Goal: Find specific page/section: Find specific page/section

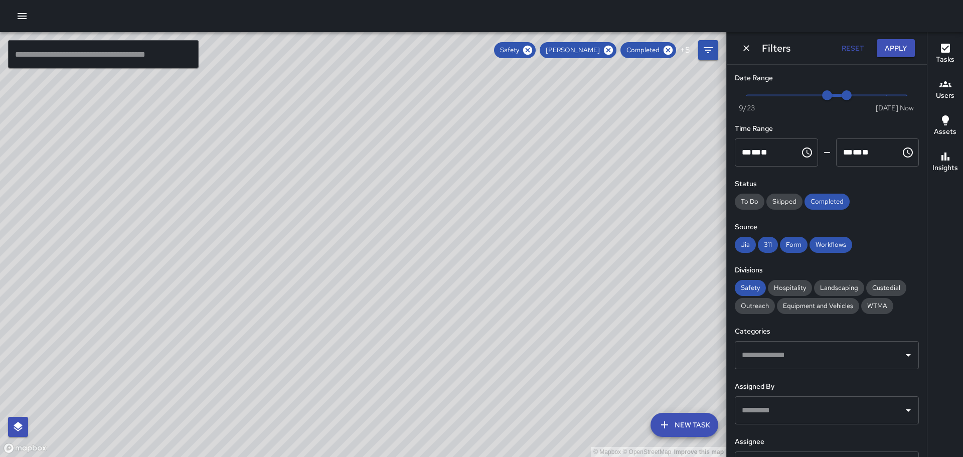
drag, startPoint x: 588, startPoint y: 214, endPoint x: 521, endPoint y: 197, distance: 69.4
click at [518, 206] on div "© Mapbox © OpenStreetMap Improve this map" at bounding box center [363, 244] width 726 height 425
click at [609, 48] on icon at bounding box center [608, 50] width 9 height 9
click at [18, 12] on icon "button" at bounding box center [22, 16] width 12 height 12
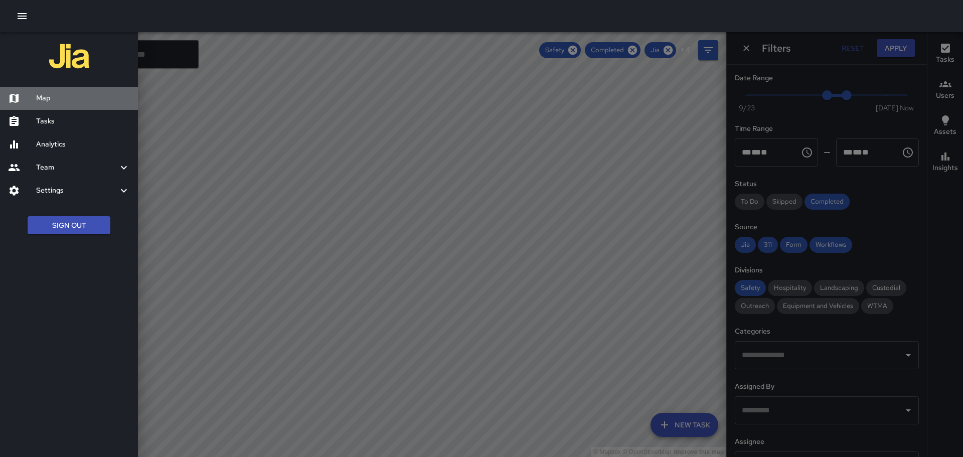
click at [46, 98] on h6 "Map" at bounding box center [83, 98] width 94 height 11
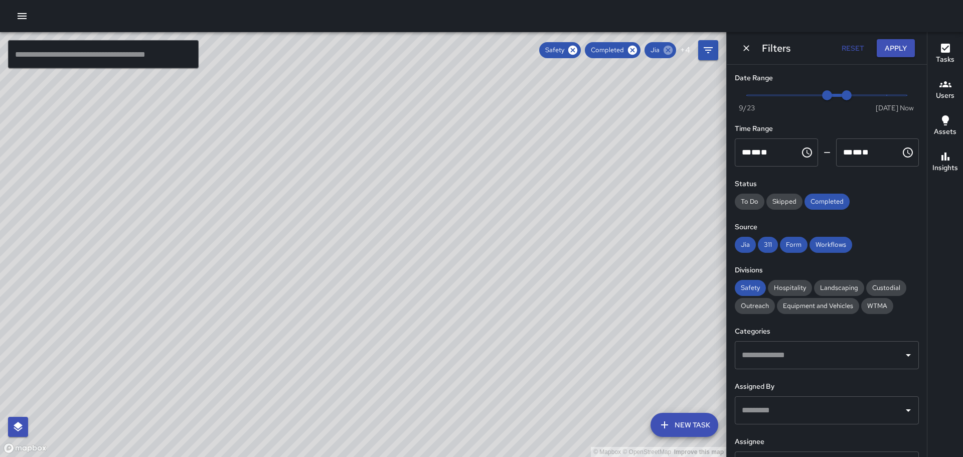
click at [670, 48] on icon at bounding box center [667, 50] width 9 height 9
click at [636, 48] on icon at bounding box center [633, 50] width 9 height 9
click at [667, 48] on icon at bounding box center [668, 50] width 11 height 11
click at [615, 47] on icon at bounding box center [613, 50] width 9 height 9
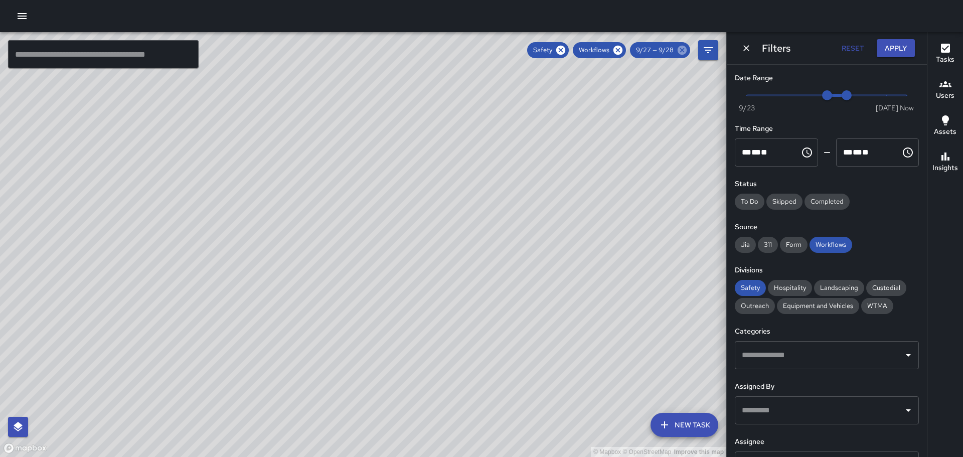
click at [680, 49] on icon at bounding box center [681, 50] width 11 height 11
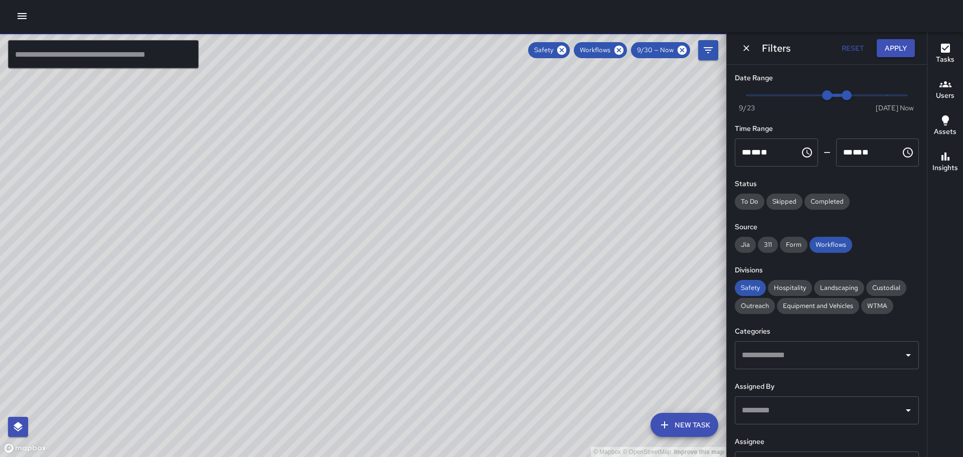
drag, startPoint x: 617, startPoint y: 49, endPoint x: 666, endPoint y: 49, distance: 49.1
click at [617, 49] on icon at bounding box center [618, 50] width 9 height 9
click at [683, 48] on icon at bounding box center [681, 50] width 9 height 9
click at [620, 50] on icon at bounding box center [618, 50] width 11 height 11
click at [680, 47] on icon at bounding box center [681, 50] width 9 height 9
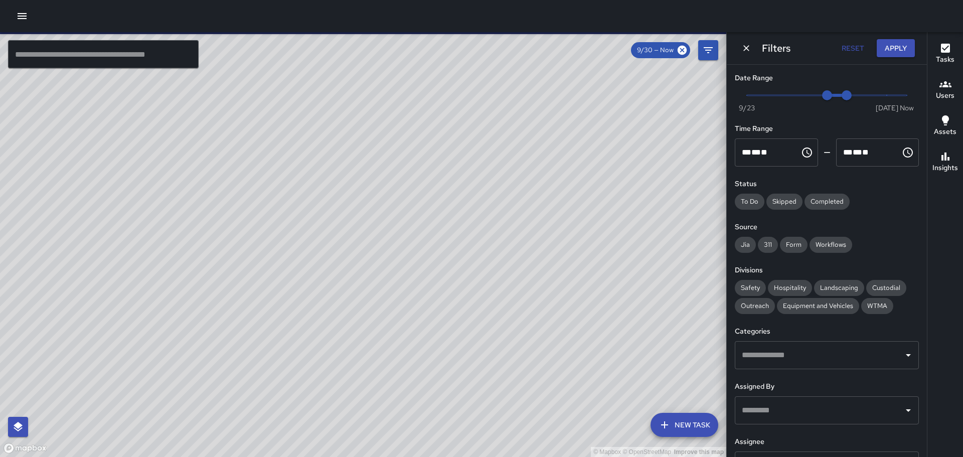
click at [682, 43] on div "9/30 — Now" at bounding box center [660, 50] width 59 height 16
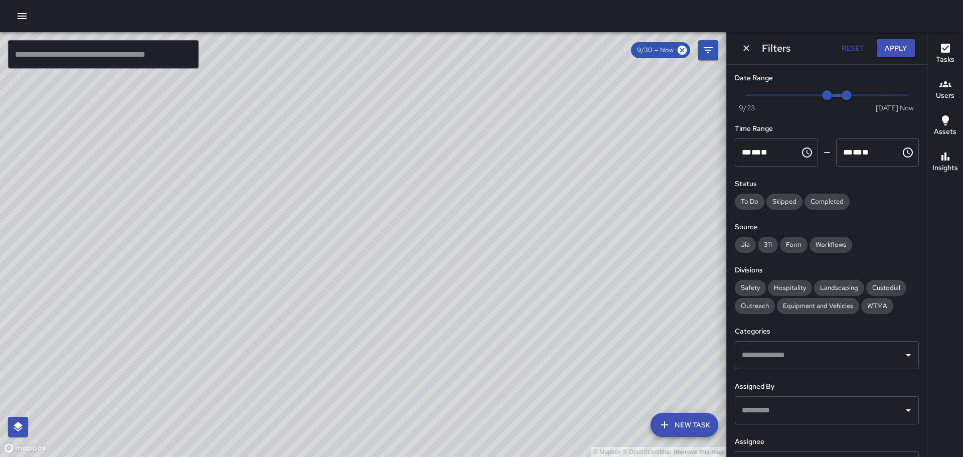
drag, startPoint x: 679, startPoint y: 46, endPoint x: 753, endPoint y: 46, distance: 73.7
click at [681, 46] on icon at bounding box center [681, 50] width 11 height 11
click at [746, 45] on icon "Dismiss" at bounding box center [746, 48] width 10 height 10
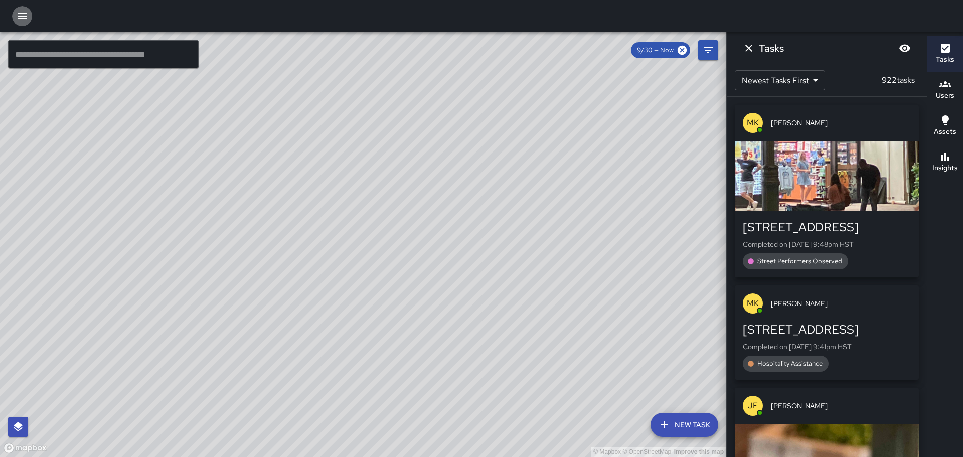
click at [15, 15] on button "button" at bounding box center [22, 16] width 20 height 20
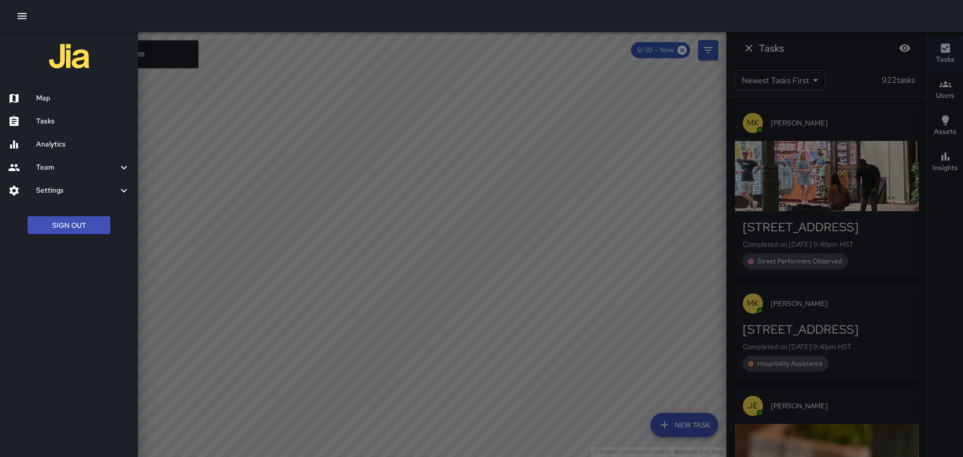
click at [51, 141] on h6 "Analytics" at bounding box center [83, 144] width 94 height 11
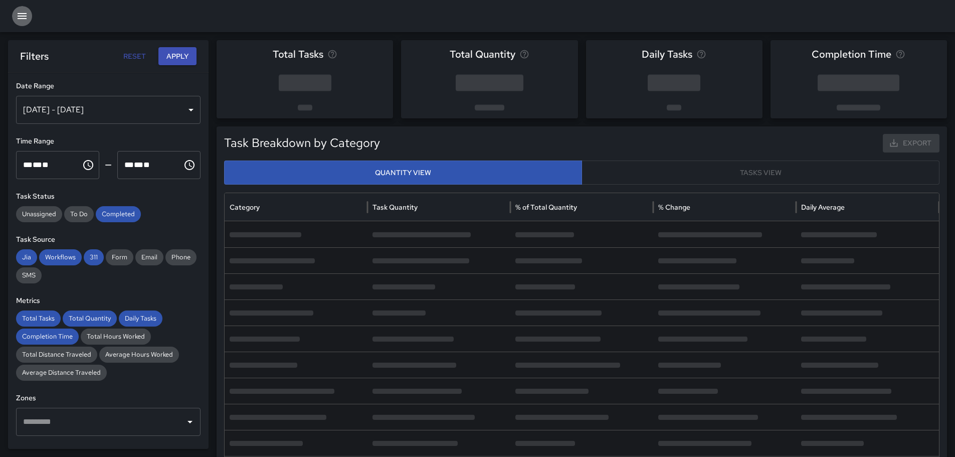
click at [22, 13] on icon "button" at bounding box center [22, 16] width 12 height 12
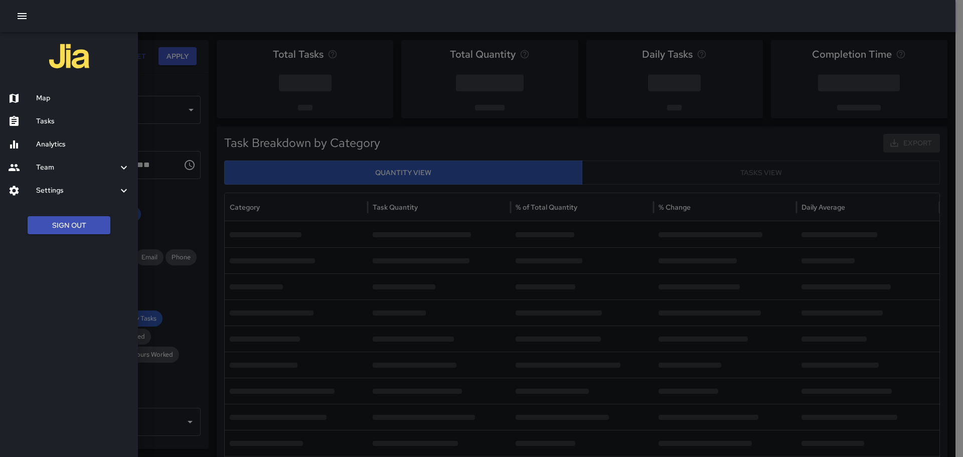
click at [52, 99] on h6 "Map" at bounding box center [83, 98] width 94 height 11
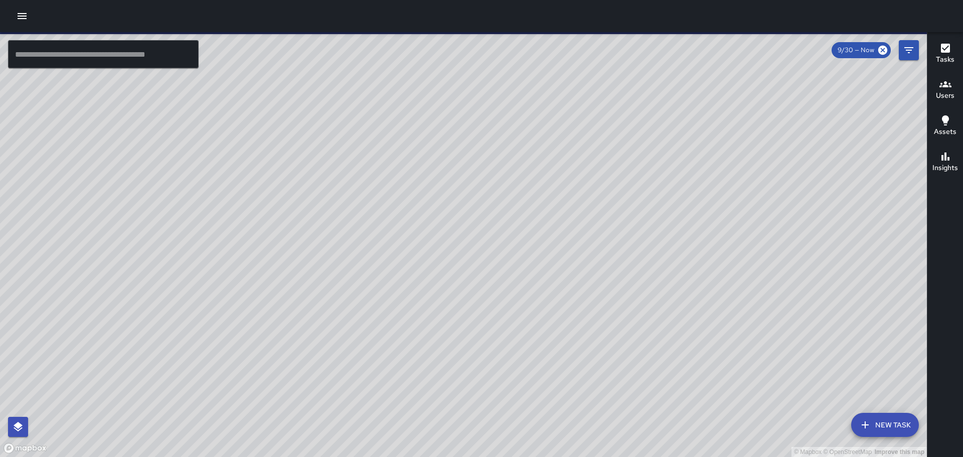
drag, startPoint x: 578, startPoint y: 258, endPoint x: 494, endPoint y: 165, distance: 124.6
click at [494, 165] on div "© Mapbox © OpenStreetMap Improve this map" at bounding box center [463, 244] width 926 height 425
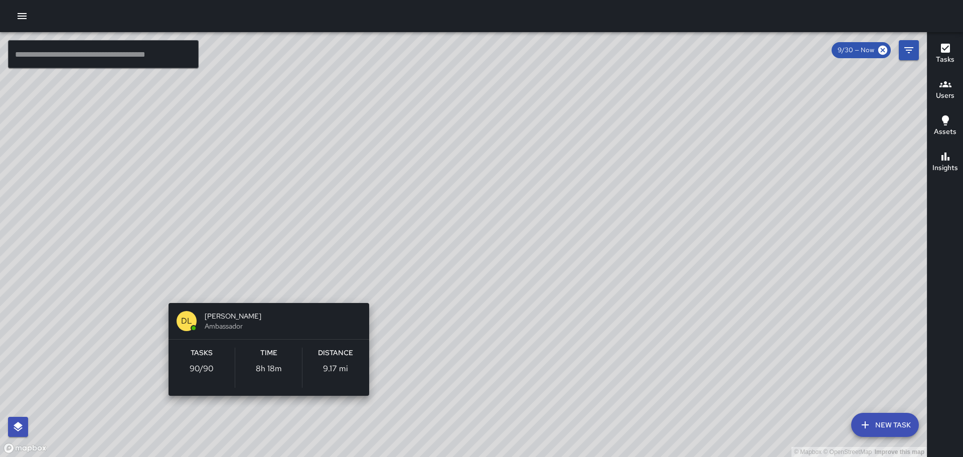
click at [265, 291] on div "© Mapbox © OpenStreetMap Improve this map [PERSON_NAME] Ambassador Tasks 90 / 9…" at bounding box center [463, 244] width 926 height 425
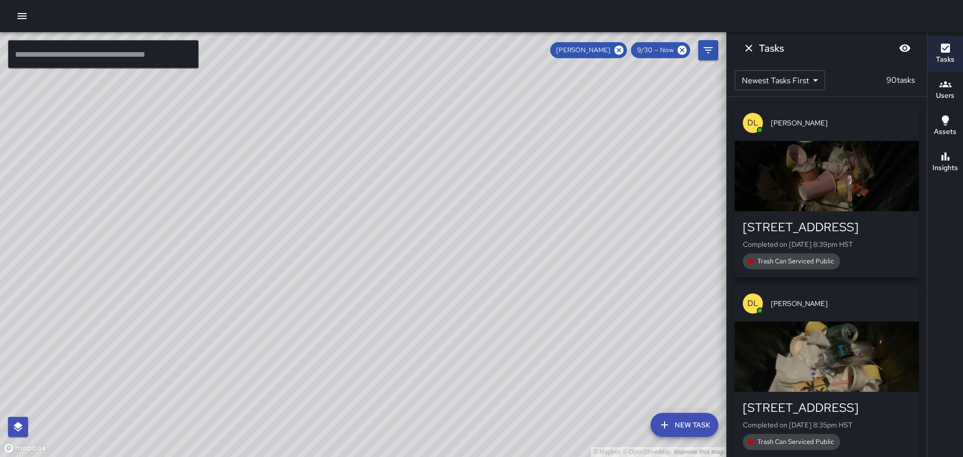
drag, startPoint x: 300, startPoint y: 396, endPoint x: 339, endPoint y: 323, distance: 82.3
click at [301, 393] on div "© Mapbox © OpenStreetMap Improve this map" at bounding box center [363, 244] width 726 height 425
drag, startPoint x: 441, startPoint y: 210, endPoint x: 361, endPoint y: 142, distance: 105.0
click at [354, 134] on div "© Mapbox © OpenStreetMap Improve this map" at bounding box center [363, 244] width 726 height 425
drag, startPoint x: 337, startPoint y: 181, endPoint x: 323, endPoint y: 160, distance: 25.6
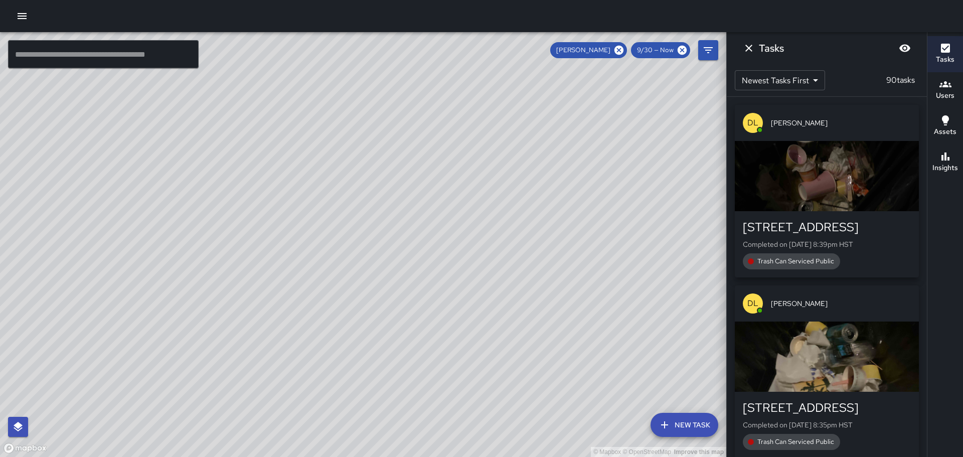
click at [310, 149] on div "© Mapbox © OpenStreetMap Improve this map" at bounding box center [363, 244] width 726 height 425
drag, startPoint x: 464, startPoint y: 253, endPoint x: 444, endPoint y: 214, distance: 44.4
click at [444, 214] on div "© Mapbox © OpenStreetMap Improve this map [PERSON_NAME] Ambassador Tasks 90 / 9…" at bounding box center [363, 244] width 726 height 425
drag, startPoint x: 254, startPoint y: 166, endPoint x: 271, endPoint y: 329, distance: 163.8
click at [272, 338] on div "© Mapbox © OpenStreetMap Improve this map" at bounding box center [363, 244] width 726 height 425
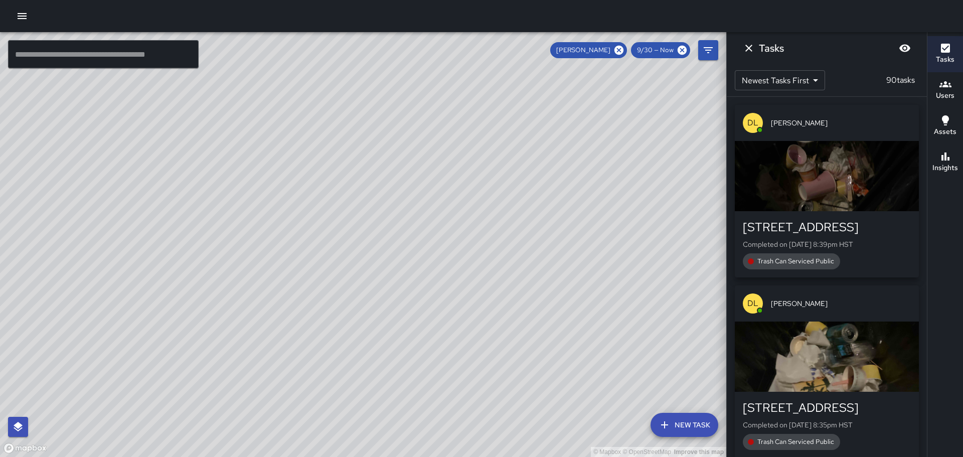
drag, startPoint x: 391, startPoint y: 321, endPoint x: 275, endPoint y: 232, distance: 146.3
click at [324, 215] on div "© Mapbox © OpenStreetMap Improve this map" at bounding box center [363, 244] width 726 height 425
drag, startPoint x: 379, startPoint y: 257, endPoint x: 351, endPoint y: 142, distance: 118.1
click at [338, 126] on div "© Mapbox © OpenStreetMap Improve this map [PERSON_NAME] Ambassador Tasks 90 / 9…" at bounding box center [363, 244] width 726 height 425
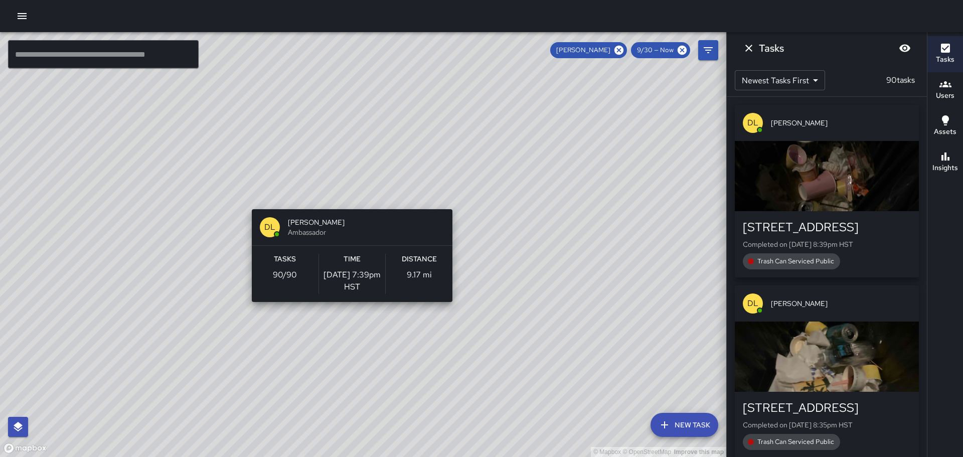
drag, startPoint x: 436, startPoint y: 306, endPoint x: 345, endPoint y: 200, distance: 139.8
click at [345, 200] on div "© Mapbox © OpenStreetMap Improve this map [PERSON_NAME] Ambassador Tasks 90 / 9…" at bounding box center [363, 244] width 726 height 425
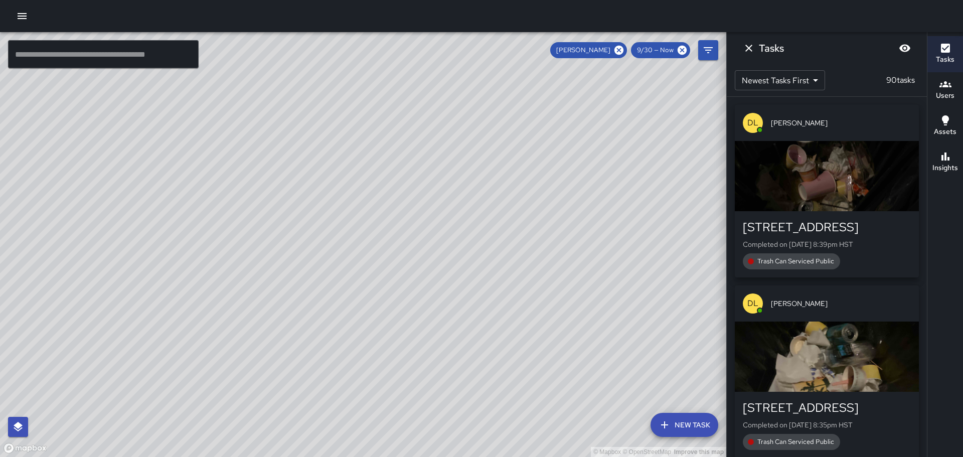
drag, startPoint x: 401, startPoint y: 321, endPoint x: 365, endPoint y: 251, distance: 78.5
click at [365, 254] on div "© Mapbox © OpenStreetMap Improve this map" at bounding box center [363, 244] width 726 height 425
click at [623, 50] on icon at bounding box center [618, 50] width 9 height 9
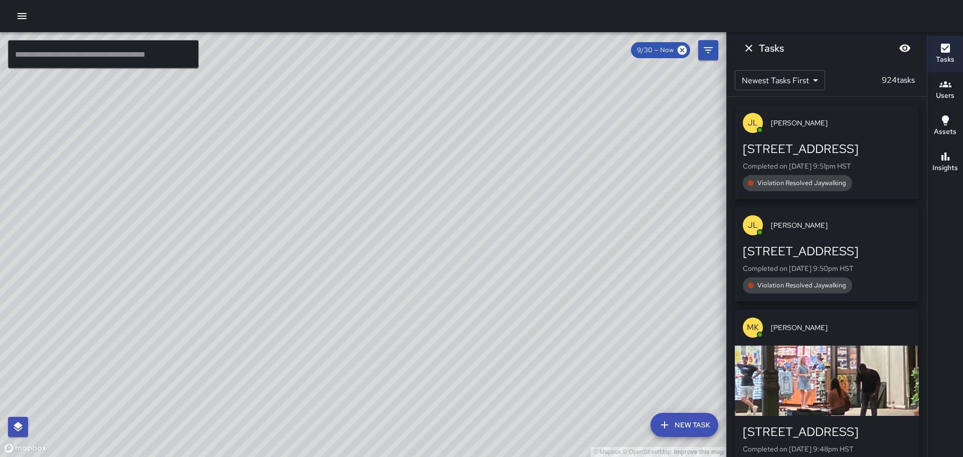
drag, startPoint x: 528, startPoint y: 190, endPoint x: 556, endPoint y: 270, distance: 84.7
click at [556, 270] on div "© Mapbox © OpenStreetMap Improve this map" at bounding box center [363, 244] width 726 height 425
drag, startPoint x: 337, startPoint y: 96, endPoint x: 318, endPoint y: 304, distance: 209.4
click at [318, 304] on div "© Mapbox © OpenStreetMap Improve this map" at bounding box center [363, 244] width 726 height 425
drag, startPoint x: 553, startPoint y: 222, endPoint x: 535, endPoint y: 123, distance: 99.9
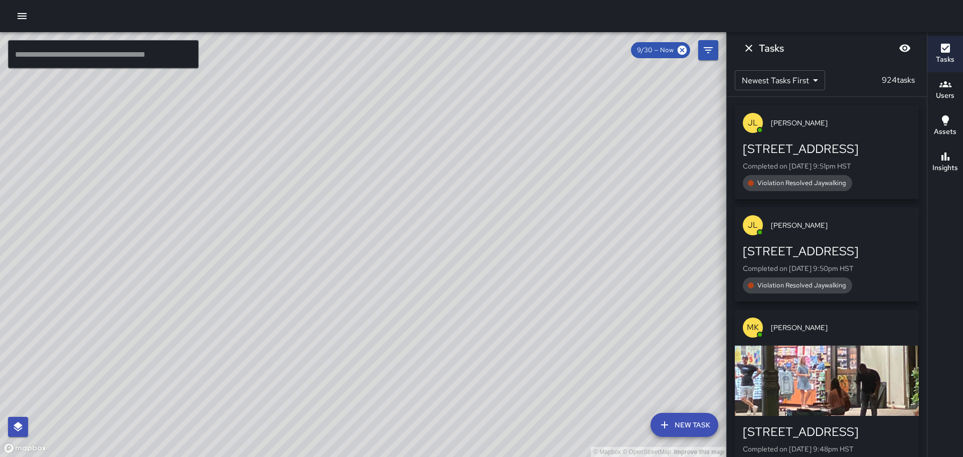
click at [535, 124] on div "© Mapbox © OpenStreetMap Improve this map" at bounding box center [363, 244] width 726 height 425
drag, startPoint x: 295, startPoint y: 259, endPoint x: 592, endPoint y: 155, distance: 314.4
click at [586, 157] on div "© Mapbox © OpenStreetMap Improve this map" at bounding box center [363, 244] width 726 height 425
drag, startPoint x: 418, startPoint y: 197, endPoint x: 676, endPoint y: 262, distance: 266.8
click at [676, 262] on div "© Mapbox © OpenStreetMap Improve this map" at bounding box center [363, 244] width 726 height 425
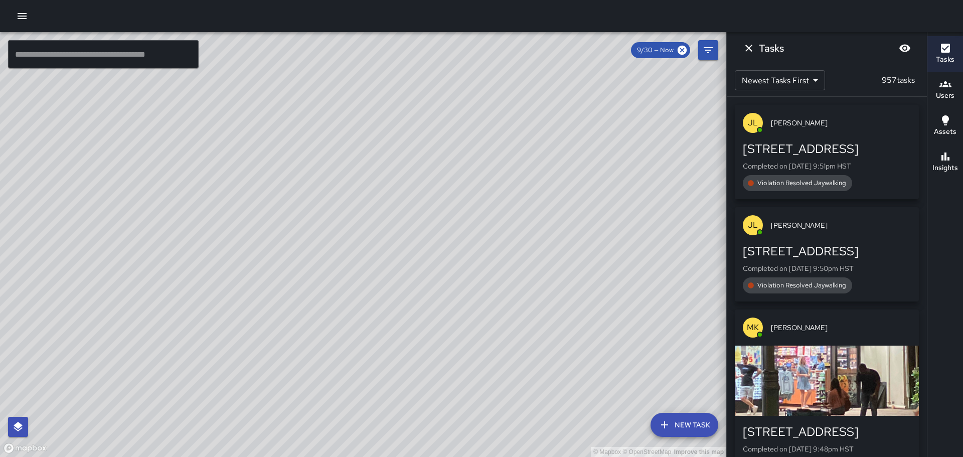
drag, startPoint x: 413, startPoint y: 170, endPoint x: 456, endPoint y: 228, distance: 71.9
click at [461, 228] on div "© Mapbox © OpenStreetMap Improve this map" at bounding box center [363, 244] width 726 height 425
drag, startPoint x: 230, startPoint y: 224, endPoint x: 507, endPoint y: 183, distance: 279.7
click at [507, 183] on div "© Mapbox © OpenStreetMap Improve this map" at bounding box center [363, 244] width 726 height 425
drag, startPoint x: 336, startPoint y: 232, endPoint x: 402, endPoint y: 204, distance: 71.7
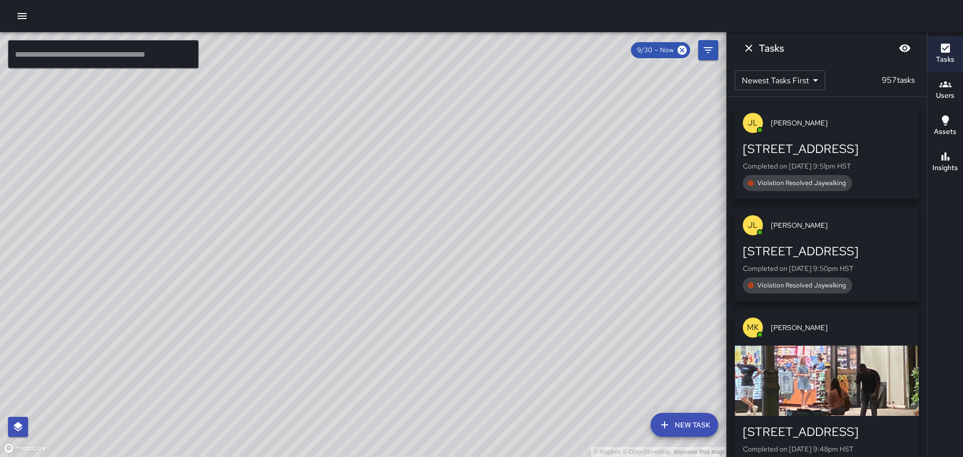
click at [402, 204] on div "© Mapbox © OpenStreetMap Improve this map" at bounding box center [363, 244] width 726 height 425
drag, startPoint x: 287, startPoint y: 233, endPoint x: 373, endPoint y: 197, distance: 92.6
click at [368, 200] on div "© Mapbox © OpenStreetMap Improve this map" at bounding box center [363, 244] width 726 height 425
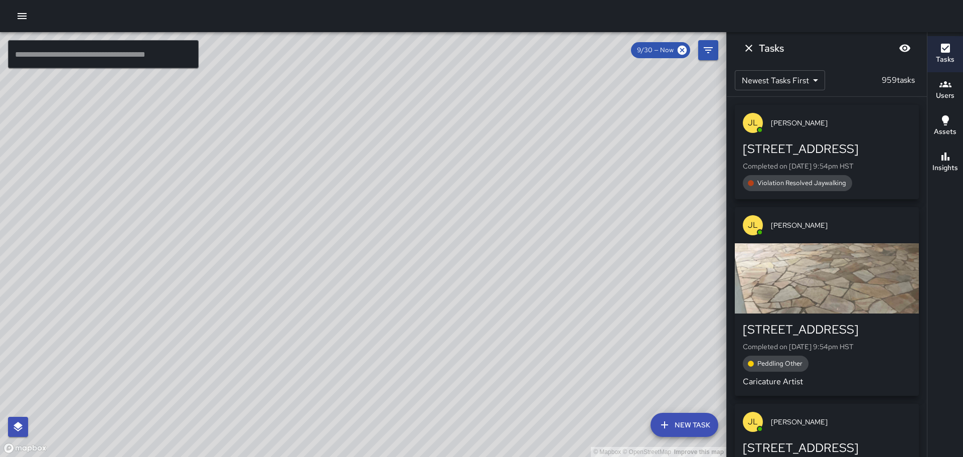
drag, startPoint x: 488, startPoint y: 221, endPoint x: 463, endPoint y: 194, distance: 36.9
click at [464, 195] on div "© Mapbox © OpenStreetMap Improve this map" at bounding box center [363, 244] width 726 height 425
drag, startPoint x: 412, startPoint y: 214, endPoint x: 376, endPoint y: 174, distance: 53.6
click at [376, 174] on div "© Mapbox © OpenStreetMap Improve this map" at bounding box center [363, 244] width 726 height 425
drag, startPoint x: 617, startPoint y: 250, endPoint x: 523, endPoint y: 171, distance: 121.7
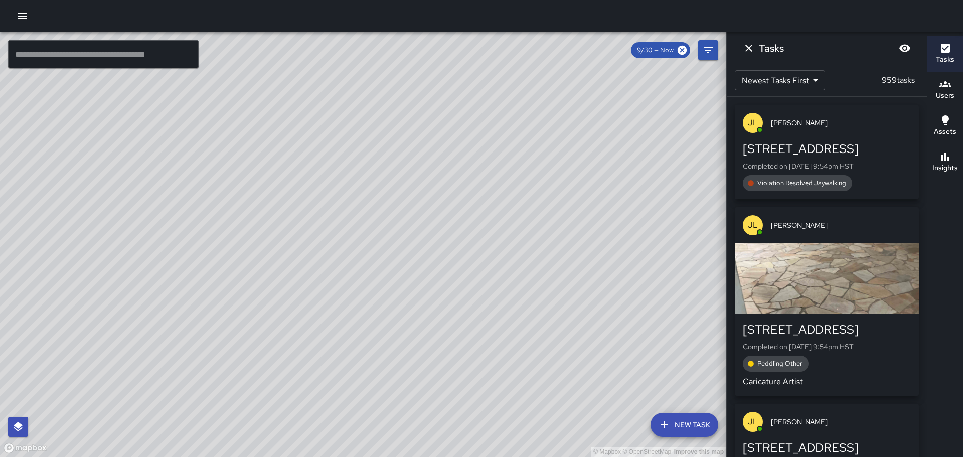
click at [526, 176] on div "© Mapbox © OpenStreetMap Improve this map" at bounding box center [363, 244] width 726 height 425
drag, startPoint x: 545, startPoint y: 213, endPoint x: 524, endPoint y: 203, distance: 23.3
click at [525, 200] on div "© Mapbox © OpenStreetMap Improve this map" at bounding box center [363, 244] width 726 height 425
drag, startPoint x: 586, startPoint y: 237, endPoint x: 498, endPoint y: 161, distance: 115.2
click at [498, 161] on div "© Mapbox © OpenStreetMap Improve this map" at bounding box center [363, 244] width 726 height 425
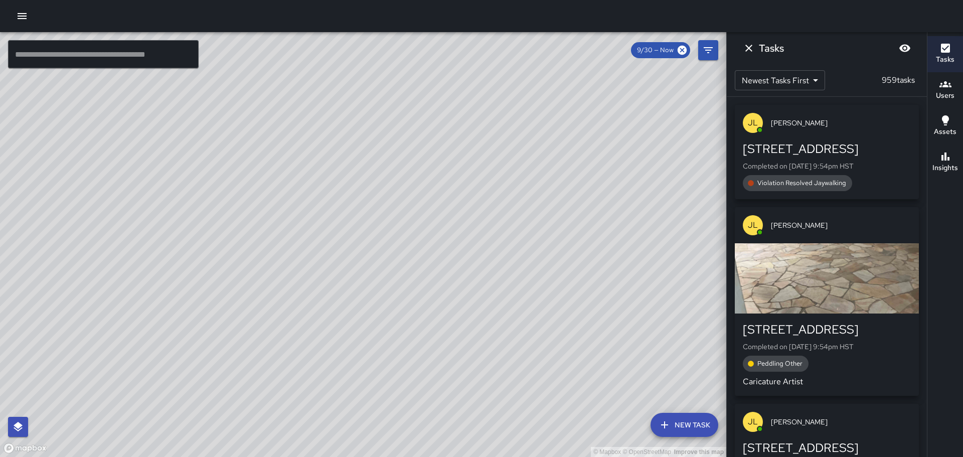
drag, startPoint x: 547, startPoint y: 217, endPoint x: 506, endPoint y: 168, distance: 63.6
click at [506, 168] on div "© Mapbox © OpenStreetMap Improve this map" at bounding box center [363, 244] width 726 height 425
drag, startPoint x: 647, startPoint y: 278, endPoint x: 617, endPoint y: 244, distance: 45.5
click at [617, 242] on div "© Mapbox © OpenStreetMap Improve this map" at bounding box center [363, 244] width 726 height 425
drag, startPoint x: 584, startPoint y: 238, endPoint x: 594, endPoint y: 189, distance: 50.1
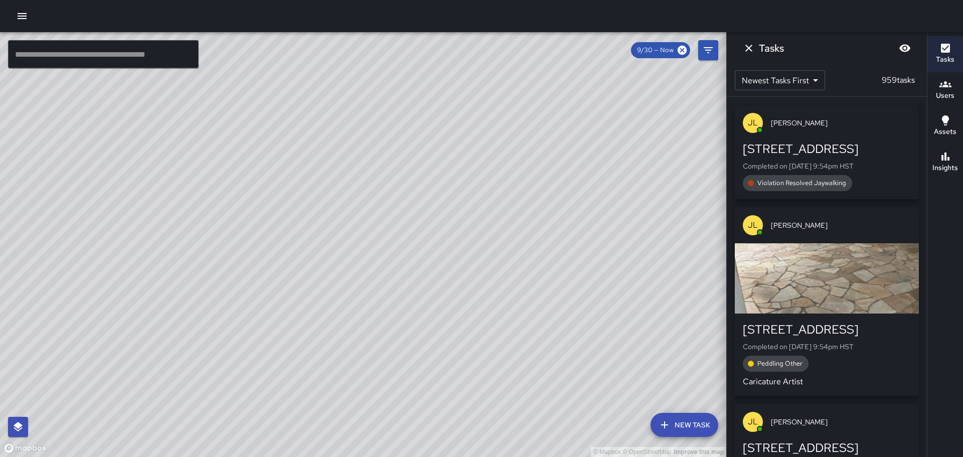
click at [609, 283] on div "© Mapbox © OpenStreetMap Improve this map" at bounding box center [363, 244] width 726 height 425
drag, startPoint x: 473, startPoint y: 130, endPoint x: 427, endPoint y: 243, distance: 121.6
click at [442, 242] on div "© Mapbox © OpenStreetMap Improve this map" at bounding box center [363, 244] width 726 height 425
drag, startPoint x: 432, startPoint y: 163, endPoint x: 391, endPoint y: 207, distance: 60.3
click at [415, 204] on div "© Mapbox © OpenStreetMap Improve this map" at bounding box center [363, 244] width 726 height 425
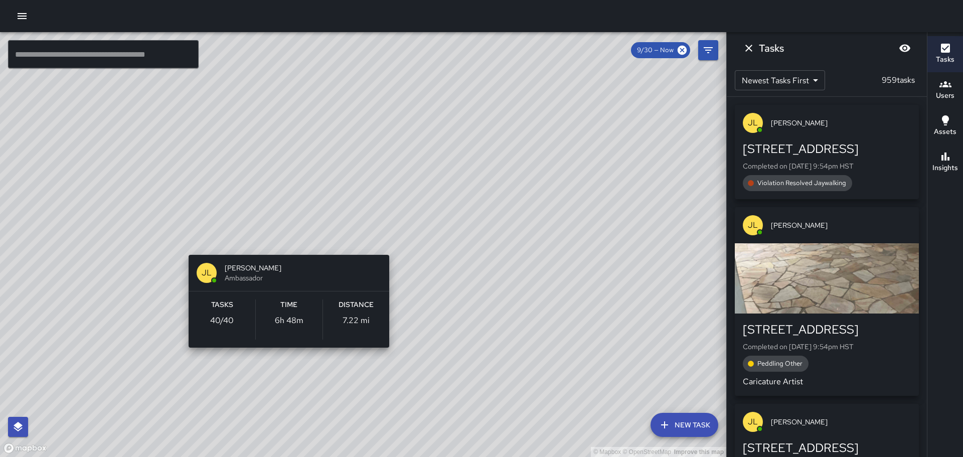
click at [289, 237] on div "© Mapbox © OpenStreetMap Improve this map [PERSON_NAME] [PERSON_NAME] Ambassado…" at bounding box center [363, 244] width 726 height 425
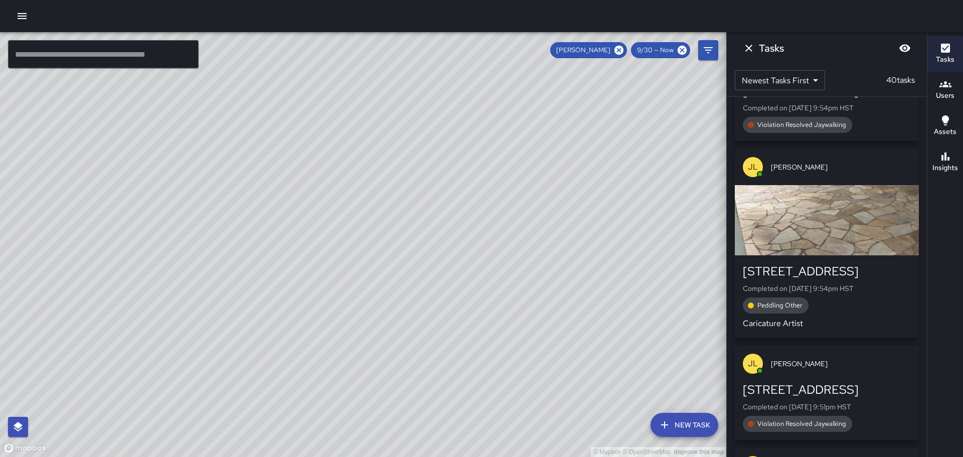
scroll to position [50, 0]
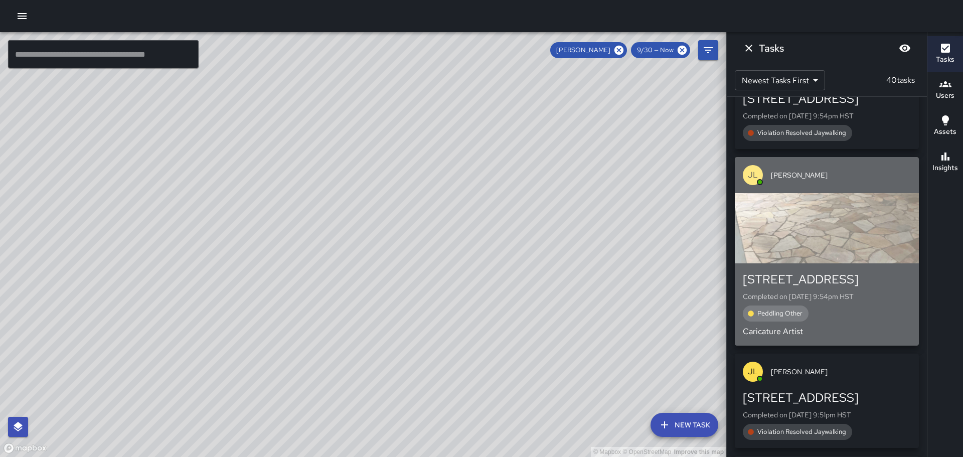
click at [855, 218] on div "button" at bounding box center [826, 228] width 184 height 70
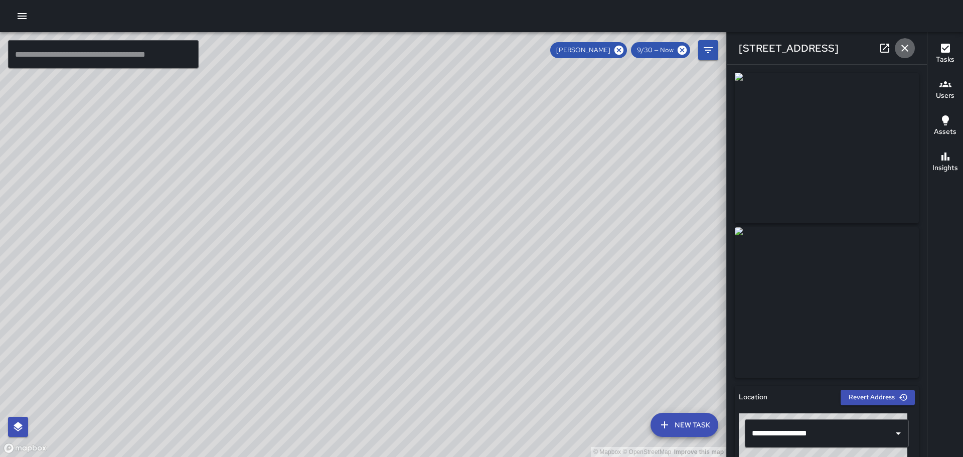
click at [907, 46] on icon "button" at bounding box center [904, 48] width 12 height 12
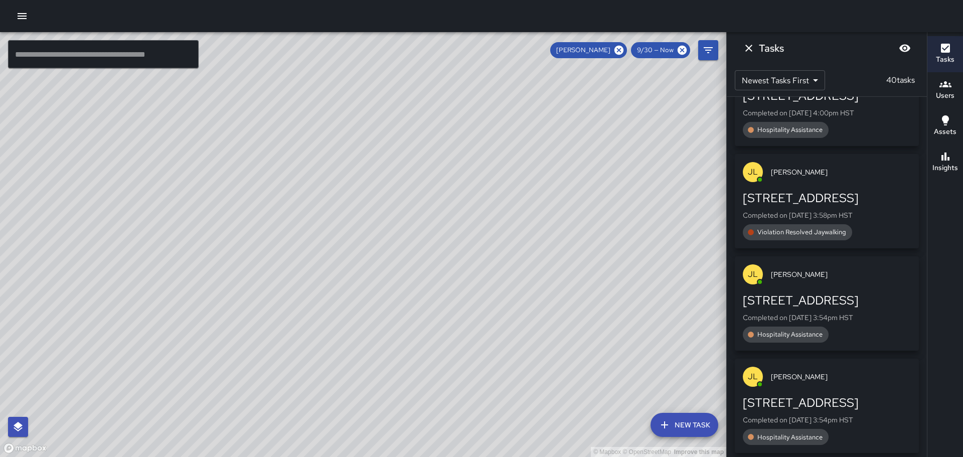
scroll to position [3834, 0]
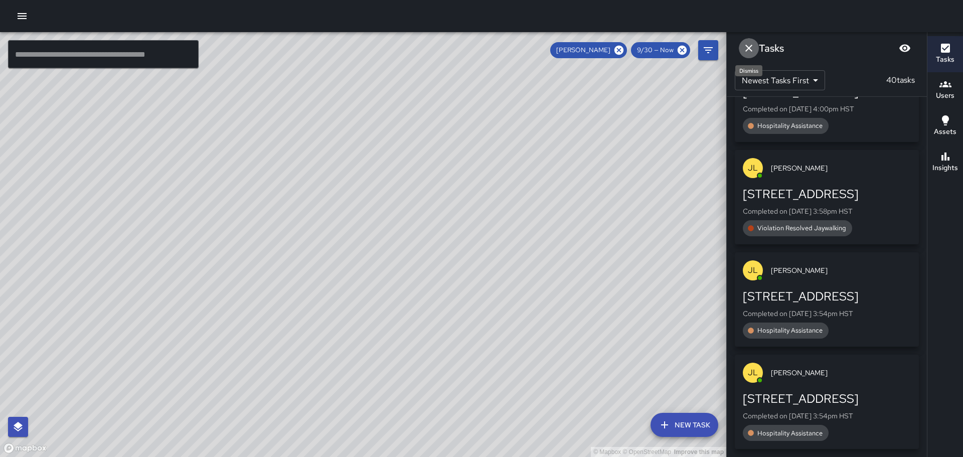
click at [745, 48] on icon "Dismiss" at bounding box center [748, 48] width 12 height 12
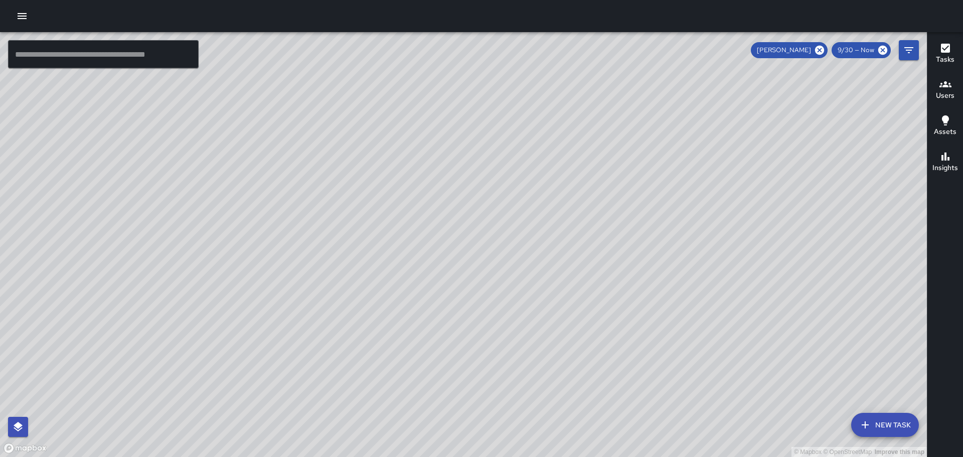
drag, startPoint x: 731, startPoint y: 171, endPoint x: 486, endPoint y: 154, distance: 245.8
click at [486, 154] on div "© Mapbox © OpenStreetMap Improve this map" at bounding box center [463, 244] width 926 height 425
drag, startPoint x: 489, startPoint y: 158, endPoint x: 471, endPoint y: 103, distance: 58.0
click at [471, 103] on div "© Mapbox © OpenStreetMap Improve this map" at bounding box center [463, 244] width 926 height 425
drag, startPoint x: 371, startPoint y: 151, endPoint x: 658, endPoint y: 235, distance: 298.4
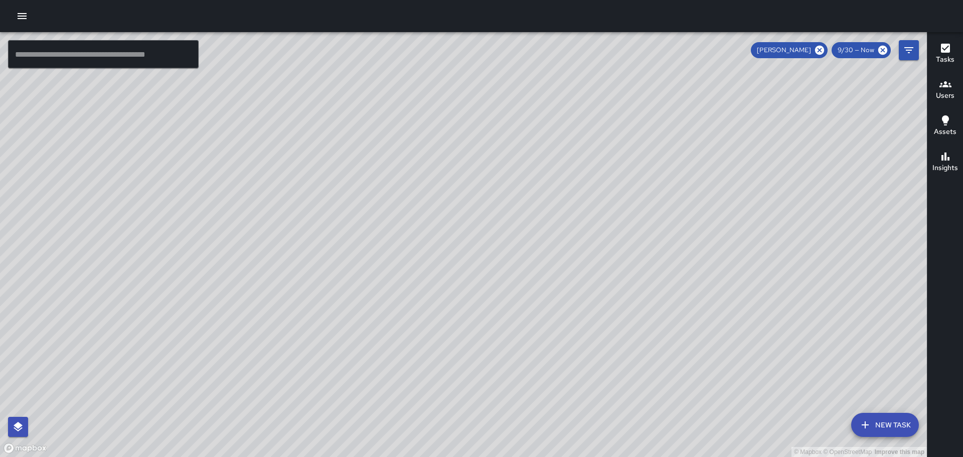
click at [663, 238] on div "© Mapbox © OpenStreetMap Improve this map" at bounding box center [463, 244] width 926 height 425
drag, startPoint x: 501, startPoint y: 166, endPoint x: 455, endPoint y: 250, distance: 95.8
click at [459, 257] on div "© Mapbox © OpenStreetMap Improve this map" at bounding box center [463, 244] width 926 height 425
drag, startPoint x: 282, startPoint y: 200, endPoint x: 424, endPoint y: 229, distance: 144.8
click at [424, 229] on div "© Mapbox © OpenStreetMap Improve this map" at bounding box center [463, 244] width 926 height 425
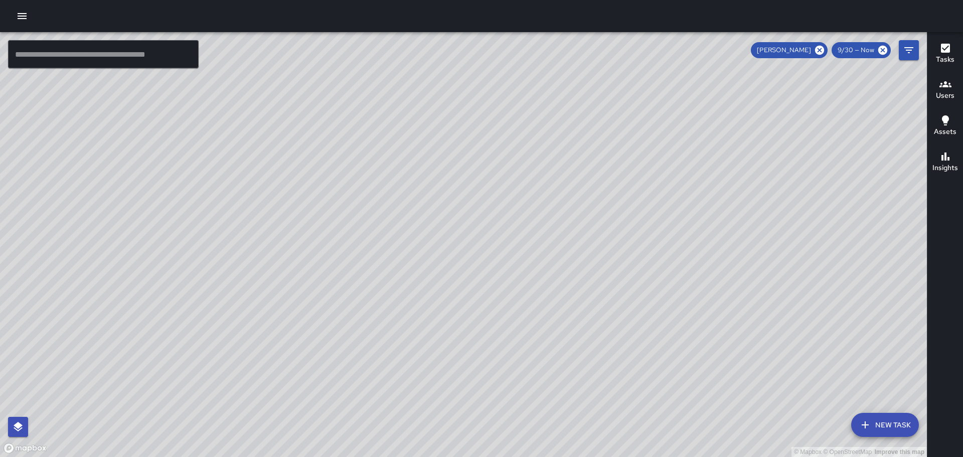
drag, startPoint x: 415, startPoint y: 227, endPoint x: 477, endPoint y: 185, distance: 74.4
click at [477, 185] on div "© Mapbox © OpenStreetMap Improve this map" at bounding box center [463, 244] width 926 height 425
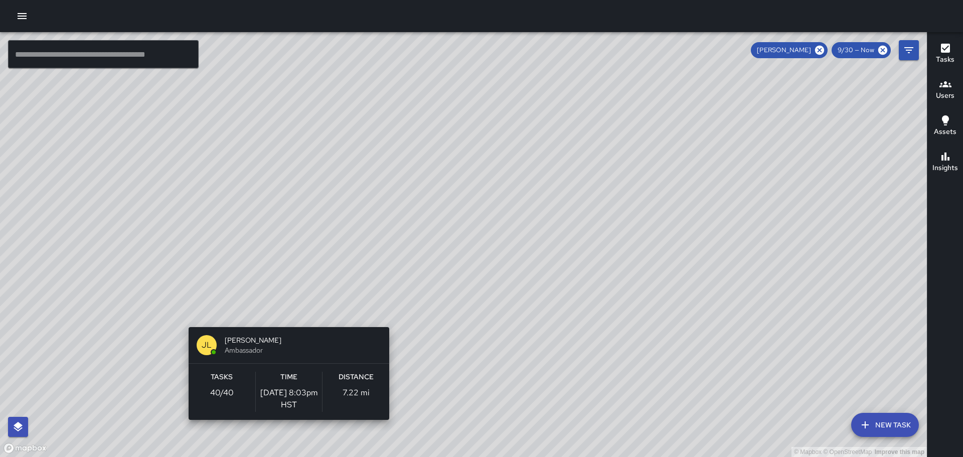
drag, startPoint x: 285, startPoint y: 321, endPoint x: 285, endPoint y: 326, distance: 5.5
click at [285, 326] on div "© Mapbox © OpenStreetMap Improve this map JL [PERSON_NAME] Ambassador Tasks 40 …" at bounding box center [463, 244] width 926 height 425
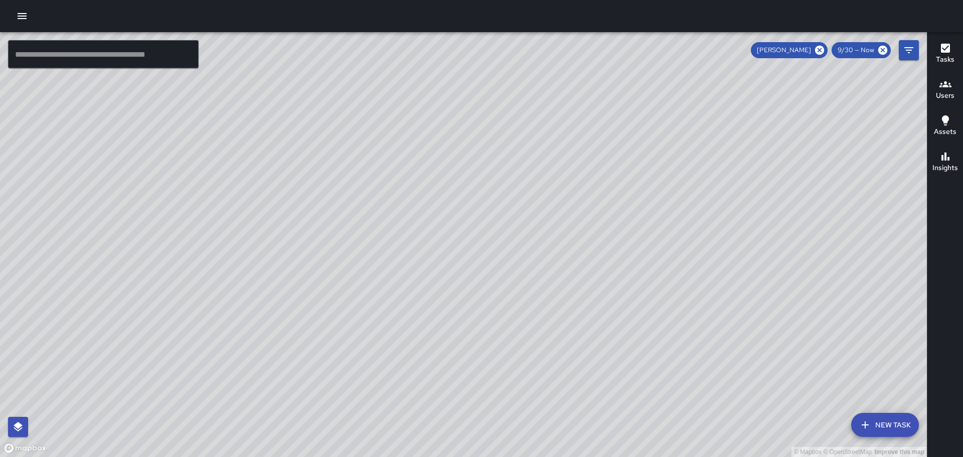
scroll to position [4030, 0]
click at [821, 51] on icon at bounding box center [819, 50] width 11 height 11
drag, startPoint x: 453, startPoint y: 159, endPoint x: 430, endPoint y: 193, distance: 40.7
click at [430, 193] on div "© Mapbox © OpenStreetMap Improve this map" at bounding box center [463, 244] width 926 height 425
drag, startPoint x: 345, startPoint y: 196, endPoint x: 768, endPoint y: 240, distance: 425.0
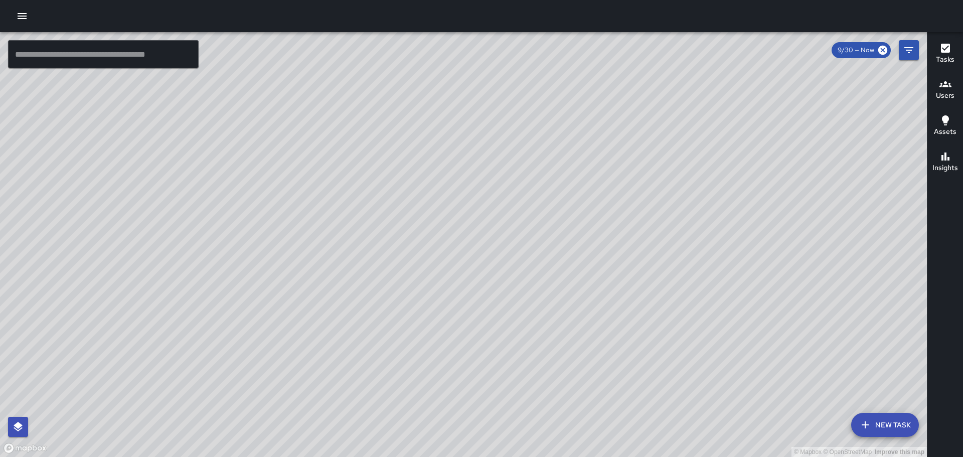
click at [768, 240] on div "© Mapbox © OpenStreetMap Improve this map" at bounding box center [463, 244] width 926 height 425
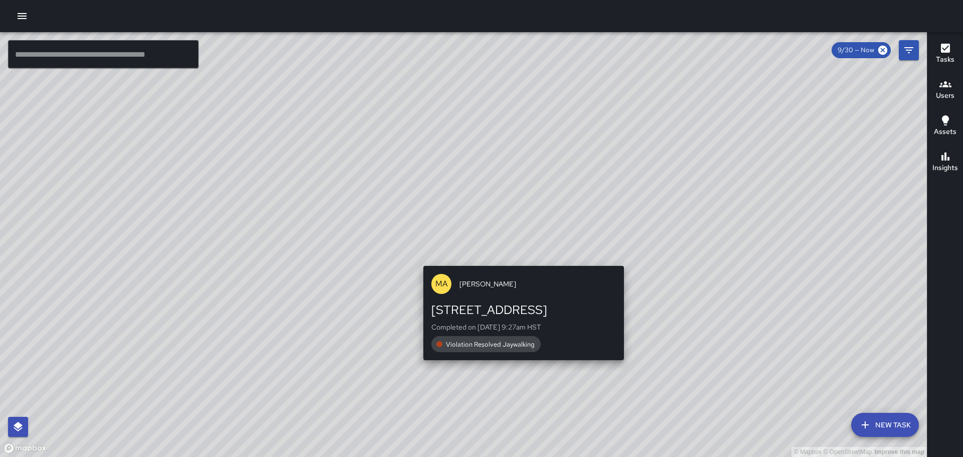
drag, startPoint x: 485, startPoint y: 213, endPoint x: 533, endPoint y: 278, distance: 81.1
click at [554, 290] on div "© Mapbox © OpenStreetMap Improve this map MA [PERSON_NAME] [STREET_ADDRESS] Com…" at bounding box center [463, 244] width 926 height 425
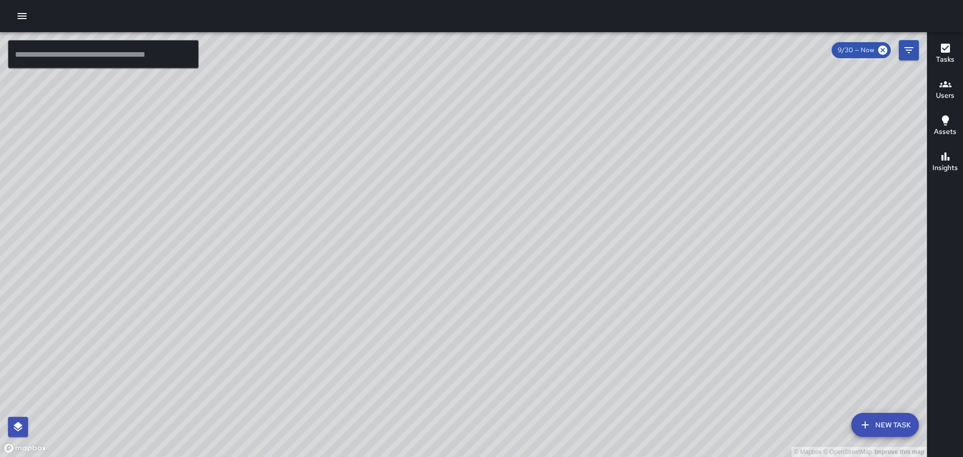
drag, startPoint x: 538, startPoint y: 200, endPoint x: 538, endPoint y: 240, distance: 39.6
click at [554, 280] on div "© Mapbox © OpenStreetMap Improve this map" at bounding box center [463, 244] width 926 height 425
drag, startPoint x: 566, startPoint y: 153, endPoint x: 584, endPoint y: 229, distance: 77.8
click at [576, 252] on div "© Mapbox © OpenStreetMap Improve this map RK [PERSON_NAME] [STREET_ADDRESS] Com…" at bounding box center [463, 244] width 926 height 425
drag, startPoint x: 759, startPoint y: 199, endPoint x: 696, endPoint y: 137, distance: 87.9
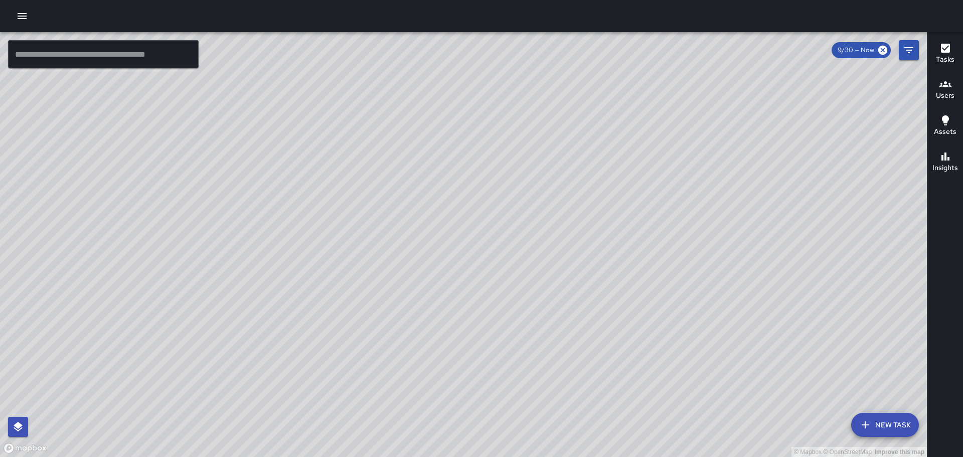
click at [697, 138] on div "© Mapbox © OpenStreetMap Improve this map" at bounding box center [463, 244] width 926 height 425
drag, startPoint x: 634, startPoint y: 245, endPoint x: 624, endPoint y: 157, distance: 88.4
click at [615, 157] on div "© Mapbox © OpenStreetMap Improve this map" at bounding box center [463, 244] width 926 height 425
drag, startPoint x: 633, startPoint y: 269, endPoint x: 670, endPoint y: 135, distance: 139.0
click at [653, 145] on div "© Mapbox © OpenStreetMap Improve this map" at bounding box center [463, 244] width 926 height 425
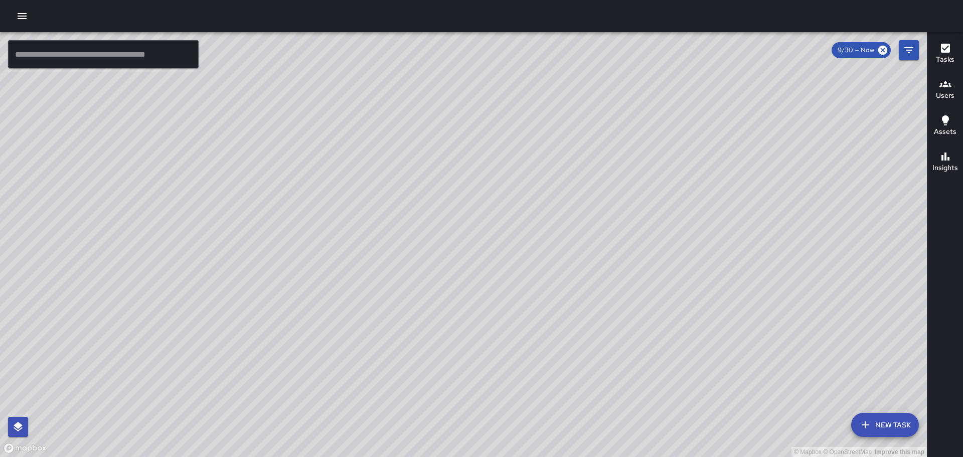
drag, startPoint x: 632, startPoint y: 144, endPoint x: 667, endPoint y: 284, distance: 144.3
click at [667, 284] on div "© Mapbox © OpenStreetMap Improve this map" at bounding box center [463, 244] width 926 height 425
drag, startPoint x: 536, startPoint y: 180, endPoint x: 593, endPoint y: 281, distance: 114.9
click at [594, 287] on div "© Mapbox © OpenStreetMap Improve this map" at bounding box center [463, 244] width 926 height 425
drag, startPoint x: 436, startPoint y: 188, endPoint x: 500, endPoint y: 272, distance: 106.2
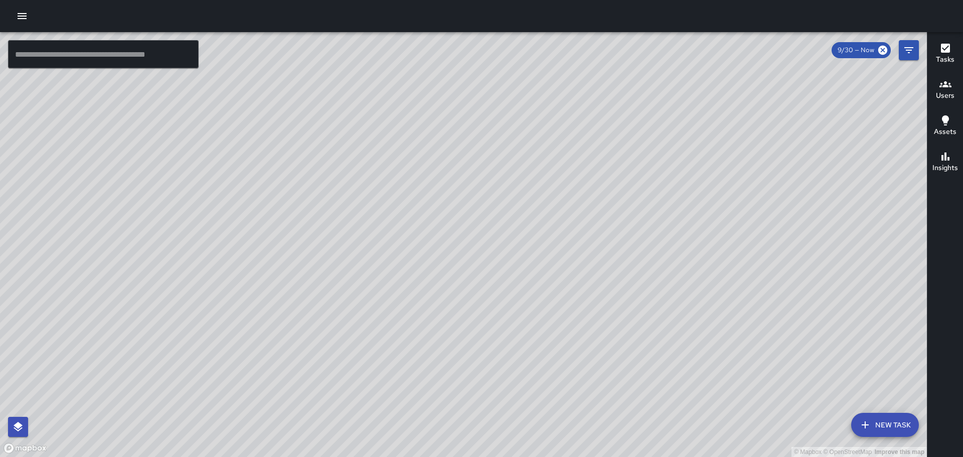
click at [503, 279] on div "© Mapbox © OpenStreetMap Improve this map" at bounding box center [463, 244] width 926 height 425
drag, startPoint x: 429, startPoint y: 223, endPoint x: 498, endPoint y: 283, distance: 91.7
click at [497, 285] on div "© Mapbox © OpenStreetMap Improve this map" at bounding box center [463, 244] width 926 height 425
drag, startPoint x: 420, startPoint y: 246, endPoint x: 460, endPoint y: 272, distance: 47.7
click at [460, 272] on div "© Mapbox © OpenStreetMap Improve this map" at bounding box center [463, 244] width 926 height 425
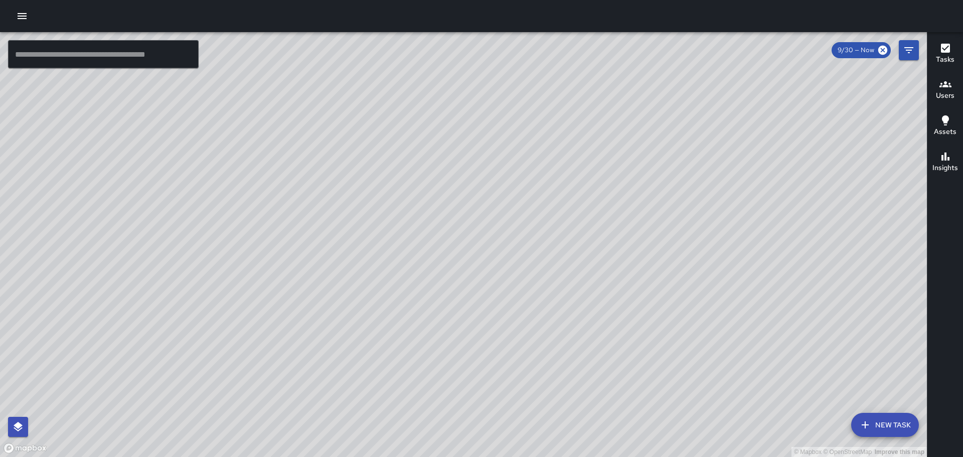
drag, startPoint x: 593, startPoint y: 271, endPoint x: 523, endPoint y: 200, distance: 100.0
click at [524, 202] on div "© Mapbox © OpenStreetMap Improve this map" at bounding box center [463, 244] width 926 height 425
drag, startPoint x: 537, startPoint y: 233, endPoint x: 512, endPoint y: 208, distance: 35.5
click at [512, 209] on div "© Mapbox © OpenStreetMap Improve this map" at bounding box center [463, 244] width 926 height 425
drag, startPoint x: 384, startPoint y: 121, endPoint x: 448, endPoint y: 257, distance: 150.0
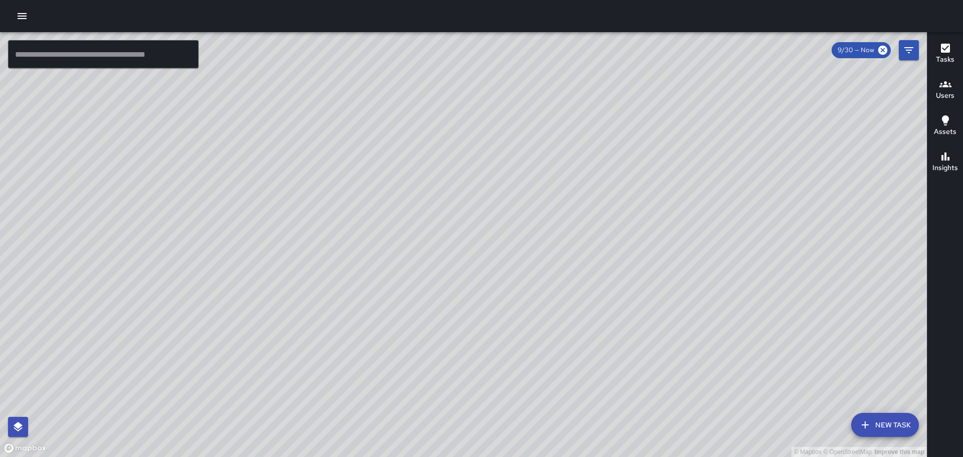
click at [448, 257] on div "© Mapbox © OpenStreetMap Improve this map" at bounding box center [463, 244] width 926 height 425
drag, startPoint x: 632, startPoint y: 197, endPoint x: 514, endPoint y: 79, distance: 167.0
click at [516, 80] on div "© Mapbox © OpenStreetMap Improve this map" at bounding box center [463, 244] width 926 height 425
drag, startPoint x: 631, startPoint y: 227, endPoint x: 575, endPoint y: 119, distance: 122.0
click at [553, 95] on div "© Mapbox © OpenStreetMap Improve this map" at bounding box center [463, 244] width 926 height 425
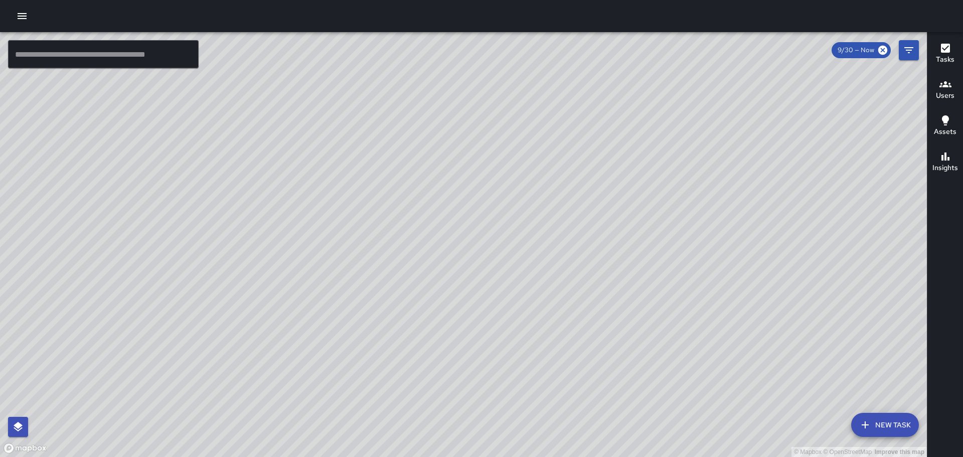
drag, startPoint x: 689, startPoint y: 228, endPoint x: 642, endPoint y: 165, distance: 78.7
click at [645, 169] on div "© Mapbox © OpenStreetMap Improve this map" at bounding box center [463, 244] width 926 height 425
drag, startPoint x: 439, startPoint y: 135, endPoint x: 507, endPoint y: 231, distance: 118.0
click at [506, 236] on div "© Mapbox © OpenStreetMap Improve this map" at bounding box center [463, 244] width 926 height 425
drag, startPoint x: 497, startPoint y: 243, endPoint x: 526, endPoint y: 283, distance: 49.1
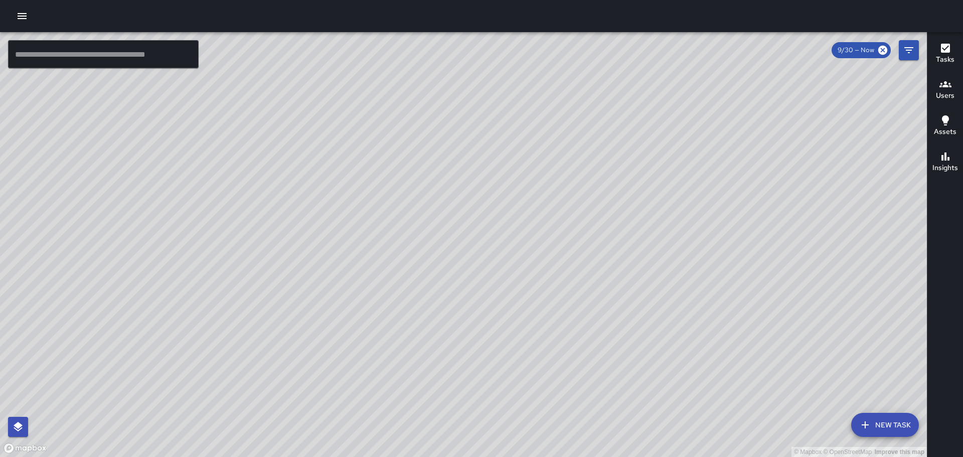
click at [526, 283] on div "© Mapbox © OpenStreetMap Improve this map" at bounding box center [463, 244] width 926 height 425
drag, startPoint x: 307, startPoint y: 48, endPoint x: 415, endPoint y: 135, distance: 139.0
click at [428, 140] on div "© Mapbox © OpenStreetMap Improve this map" at bounding box center [463, 244] width 926 height 425
drag, startPoint x: 298, startPoint y: 180, endPoint x: 453, endPoint y: 156, distance: 156.8
click at [452, 157] on div "© Mapbox © OpenStreetMap Improve this map" at bounding box center [463, 244] width 926 height 425
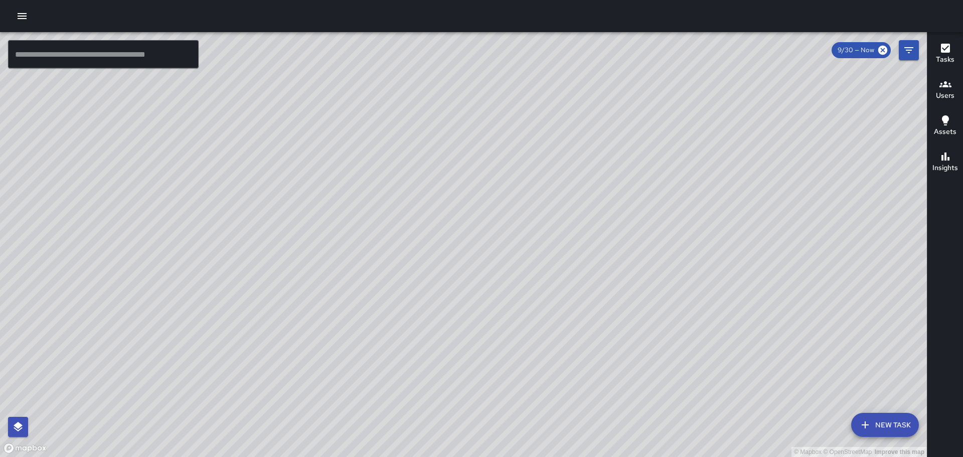
click at [282, 170] on div "© Mapbox © OpenStreetMap Improve this map" at bounding box center [463, 244] width 926 height 425
click at [287, 170] on div "© Mapbox © OpenStreetMap Improve this map" at bounding box center [463, 244] width 926 height 425
drag, startPoint x: 662, startPoint y: 207, endPoint x: 477, endPoint y: 113, distance: 208.1
click at [477, 112] on div "© Mapbox © OpenStreetMap Improve this map" at bounding box center [463, 244] width 926 height 425
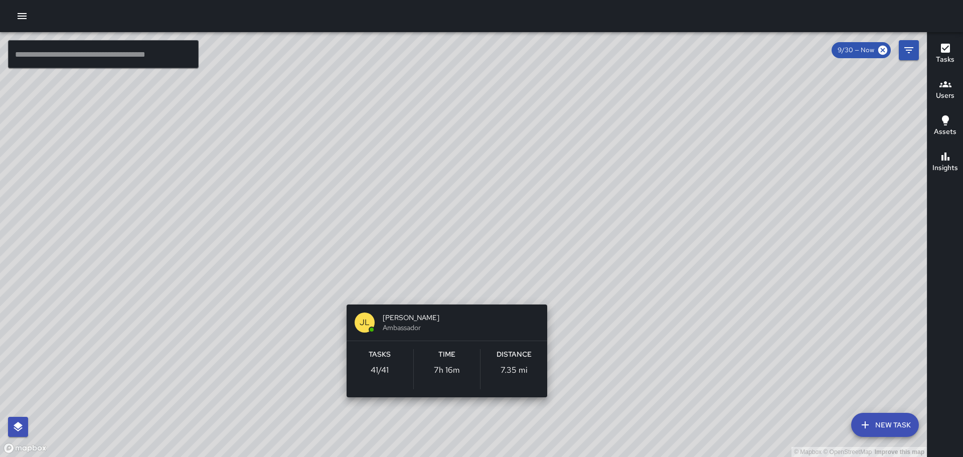
click at [444, 287] on div "© Mapbox © OpenStreetMap Improve this map JL [PERSON_NAME] Ambassador Tasks 41 …" at bounding box center [463, 244] width 926 height 425
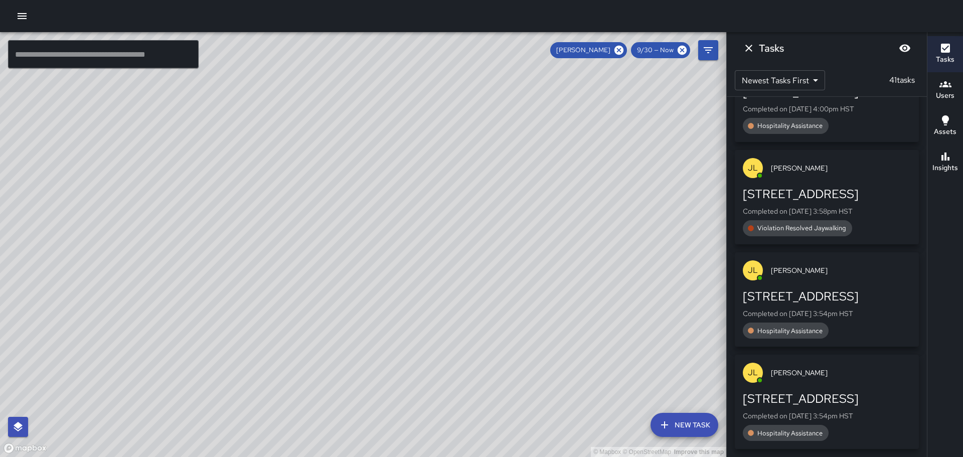
drag, startPoint x: 362, startPoint y: 275, endPoint x: 399, endPoint y: 239, distance: 51.4
click at [393, 247] on div "© Mapbox © OpenStreetMap Improve this map" at bounding box center [363, 244] width 726 height 425
drag, startPoint x: 273, startPoint y: 271, endPoint x: 380, endPoint y: 210, distance: 122.8
click at [367, 220] on div "© Mapbox © OpenStreetMap Improve this map" at bounding box center [363, 244] width 726 height 425
drag, startPoint x: 452, startPoint y: 259, endPoint x: 409, endPoint y: 188, distance: 83.1
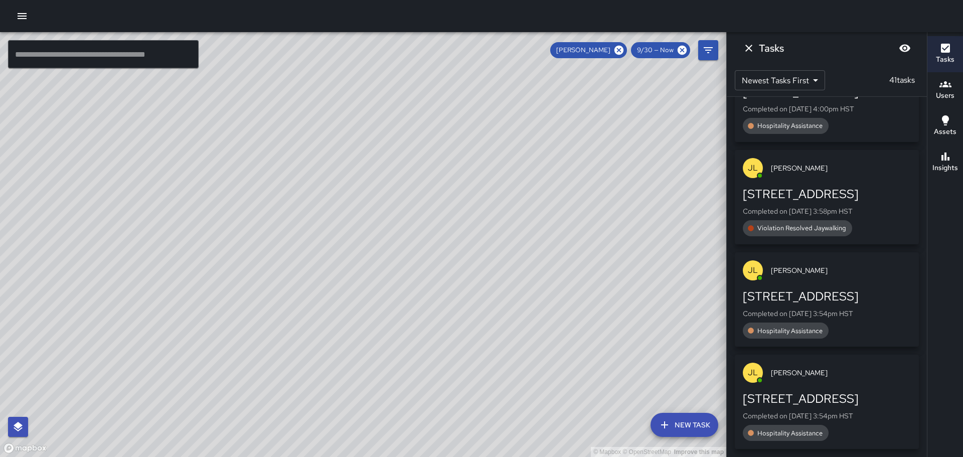
click at [410, 192] on div "© Mapbox © OpenStreetMap Improve this map" at bounding box center [363, 244] width 726 height 425
drag, startPoint x: 499, startPoint y: 258, endPoint x: 442, endPoint y: 162, distance: 111.3
click at [448, 178] on div "© Mapbox © OpenStreetMap Improve this map" at bounding box center [363, 244] width 726 height 425
drag, startPoint x: 459, startPoint y: 242, endPoint x: 487, endPoint y: 287, distance: 53.6
click at [487, 287] on div "© Mapbox © OpenStreetMap Improve this map" at bounding box center [363, 244] width 726 height 425
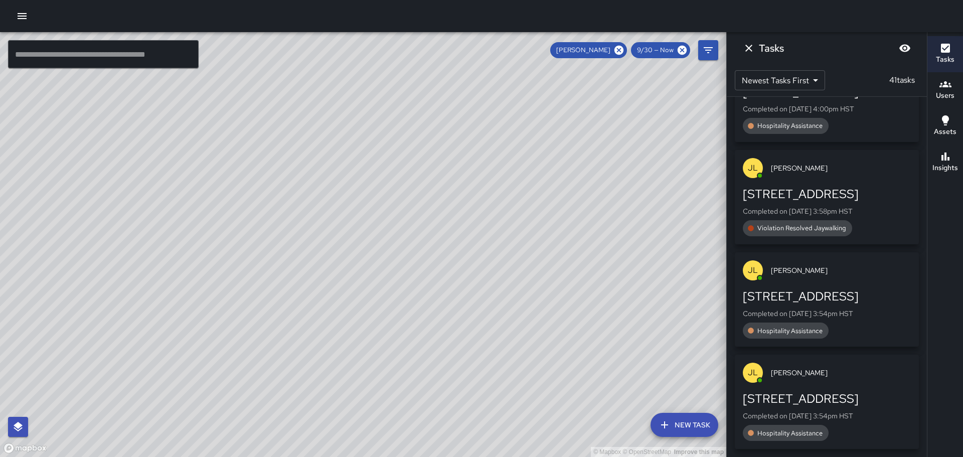
drag, startPoint x: 407, startPoint y: 196, endPoint x: 457, endPoint y: 256, distance: 78.3
click at [459, 260] on div "© Mapbox © OpenStreetMap Improve this map" at bounding box center [363, 244] width 726 height 425
drag, startPoint x: 368, startPoint y: 182, endPoint x: 423, endPoint y: 241, distance: 80.9
click at [423, 241] on div "© Mapbox © OpenStreetMap Improve this map" at bounding box center [363, 244] width 726 height 425
drag, startPoint x: 126, startPoint y: 203, endPoint x: 418, endPoint y: 308, distance: 310.8
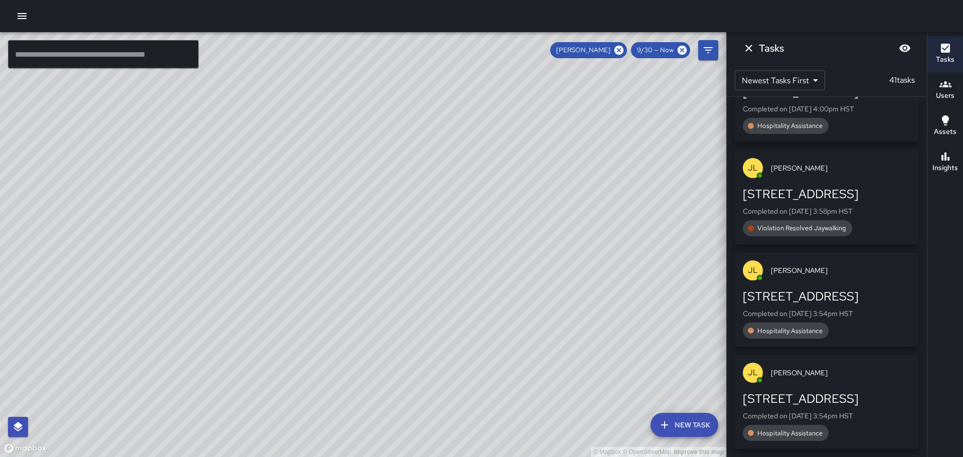
click at [418, 308] on div "© Mapbox © OpenStreetMap Improve this map" at bounding box center [363, 244] width 726 height 425
drag, startPoint x: 135, startPoint y: 190, endPoint x: 283, endPoint y: 254, distance: 161.7
click at [283, 254] on div "© Mapbox © OpenStreetMap Improve this map" at bounding box center [363, 244] width 726 height 425
drag, startPoint x: 321, startPoint y: 209, endPoint x: 455, endPoint y: 224, distance: 134.7
click at [455, 224] on div "© Mapbox © OpenStreetMap Improve this map" at bounding box center [363, 244] width 726 height 425
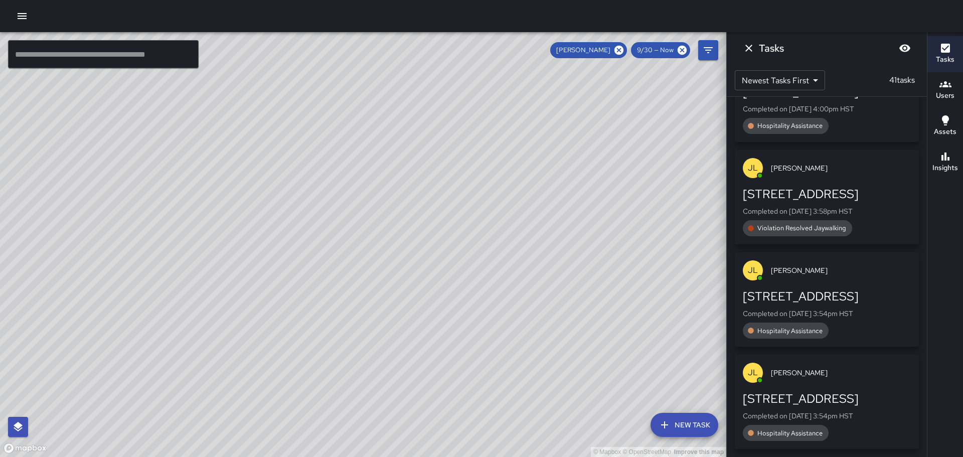
drag, startPoint x: 598, startPoint y: 313, endPoint x: 425, endPoint y: 124, distance: 256.2
click at [439, 138] on div "© Mapbox © OpenStreetMap Improve this map" at bounding box center [363, 244] width 726 height 425
drag, startPoint x: 503, startPoint y: 200, endPoint x: 431, endPoint y: 172, distance: 77.7
click at [440, 162] on div "© Mapbox © OpenStreetMap Improve this map" at bounding box center [363, 244] width 726 height 425
drag, startPoint x: 506, startPoint y: 198, endPoint x: 468, endPoint y: 251, distance: 65.8
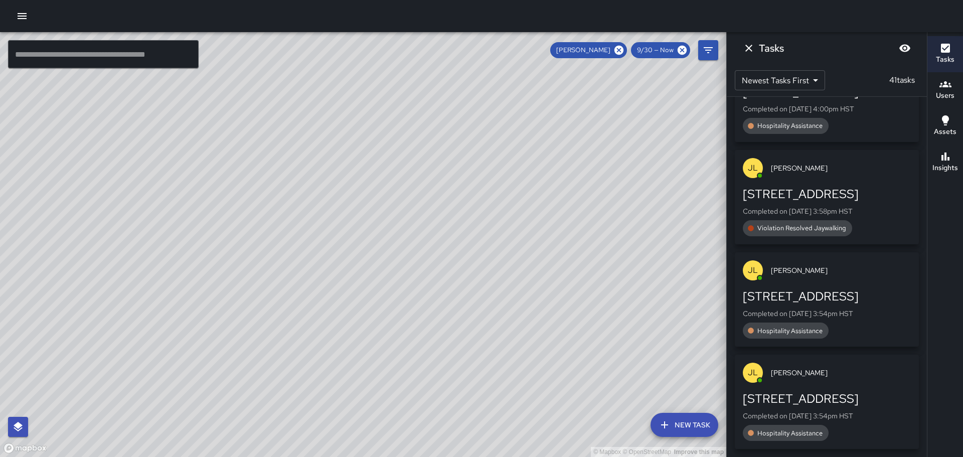
click at [466, 269] on div "© Mapbox © OpenStreetMap Improve this map" at bounding box center [363, 244] width 726 height 425
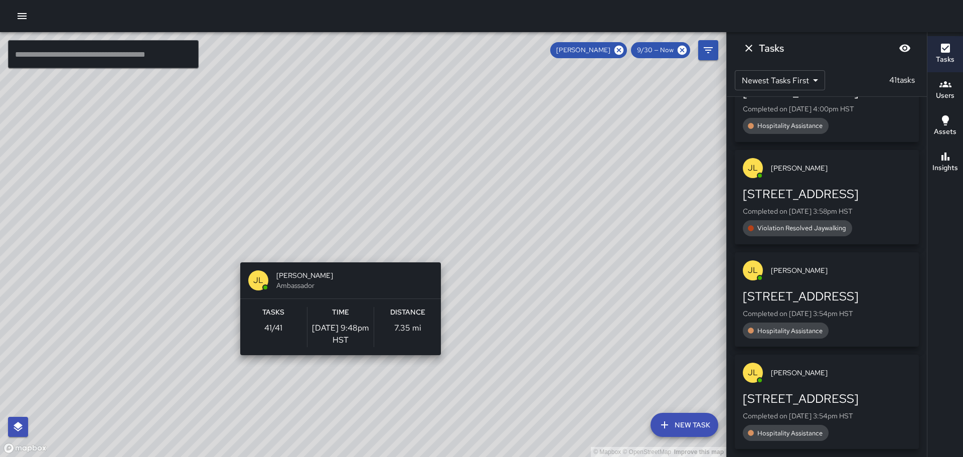
drag, startPoint x: 284, startPoint y: 171, endPoint x: 348, endPoint y: 235, distance: 90.0
click at [344, 264] on div "© Mapbox © OpenStreetMap Improve this map [PERSON_NAME] [PERSON_NAME] Ambassado…" at bounding box center [363, 244] width 726 height 425
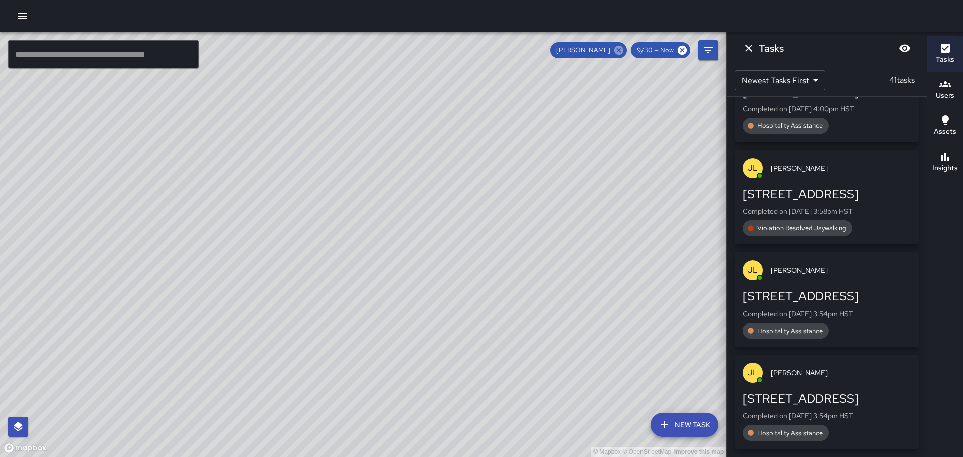
click at [623, 51] on icon at bounding box center [618, 50] width 9 height 9
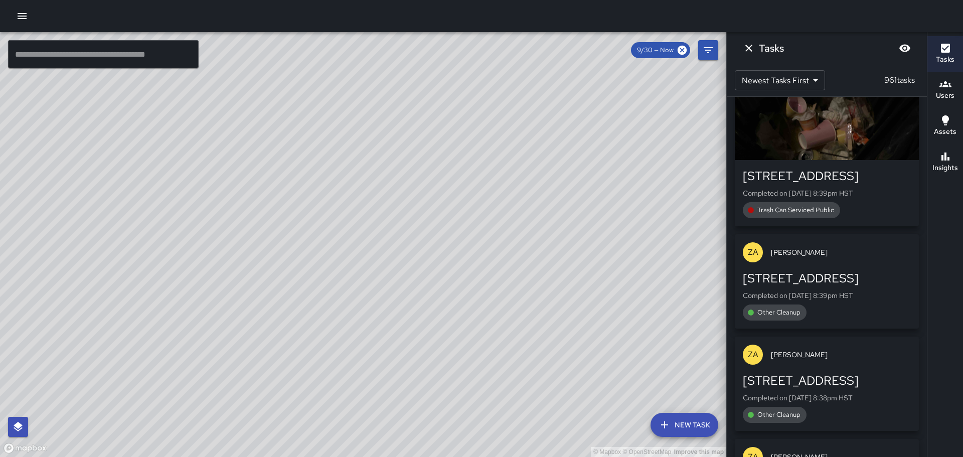
click at [347, 210] on div "© Mapbox © OpenStreetMap Improve this map MK [PERSON_NAME] Ambassador Tasks 41 …" at bounding box center [363, 244] width 726 height 425
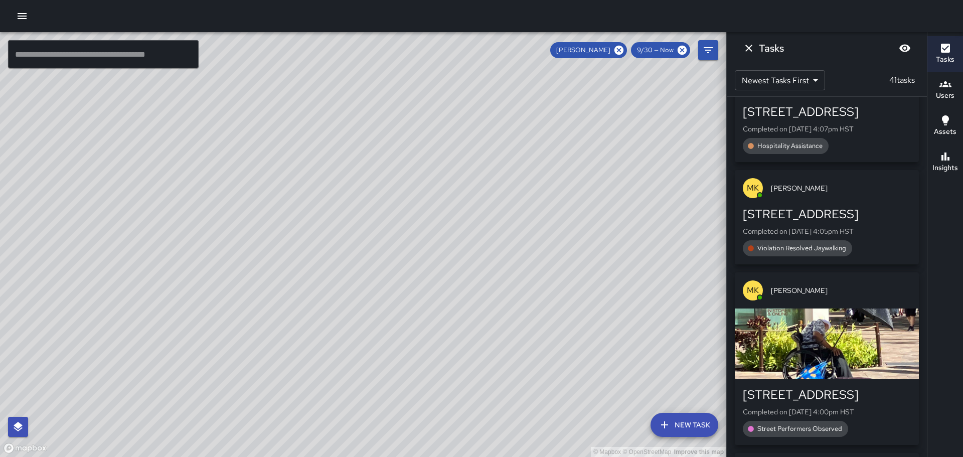
drag, startPoint x: 546, startPoint y: 224, endPoint x: 458, endPoint y: 226, distance: 88.8
click at [458, 226] on div "© Mapbox © OpenStreetMap Improve this map" at bounding box center [363, 244] width 726 height 425
click at [121, 49] on input "text" at bounding box center [103, 54] width 191 height 28
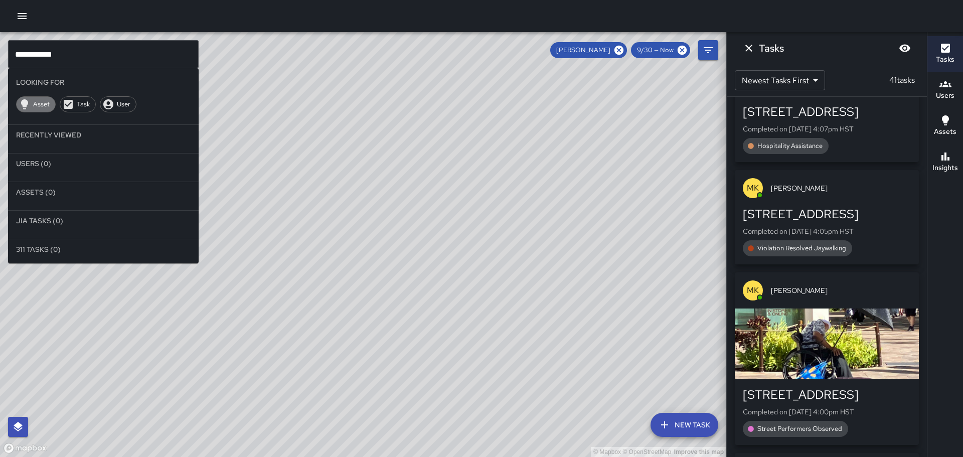
click at [38, 105] on span "Asset" at bounding box center [42, 104] width 28 height 10
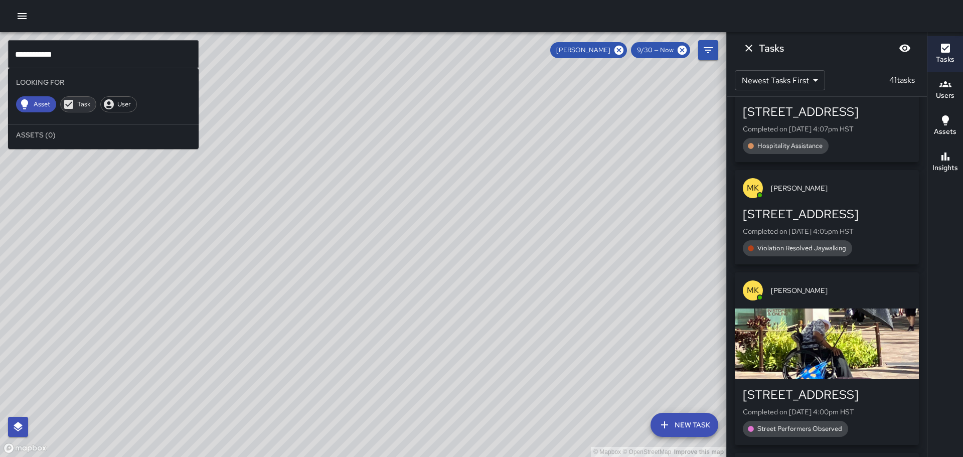
click at [74, 106] on span "Task" at bounding box center [84, 104] width 24 height 10
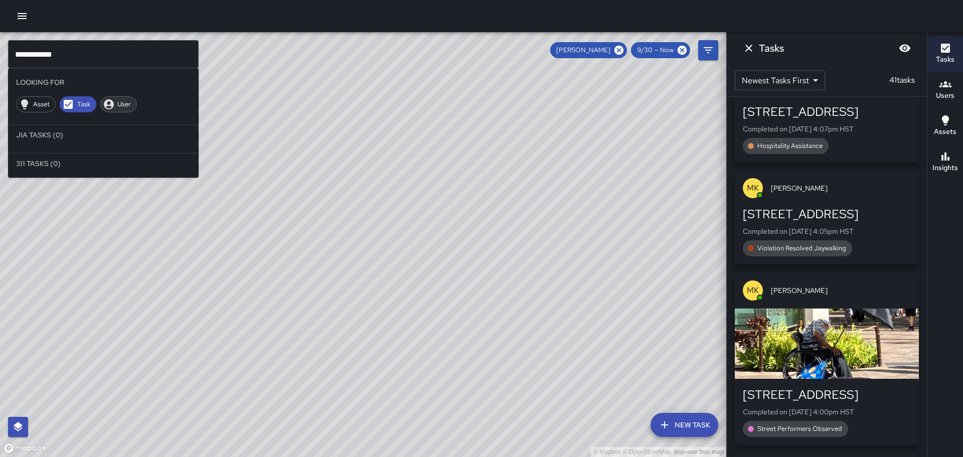
click at [129, 103] on span "User" at bounding box center [124, 104] width 25 height 10
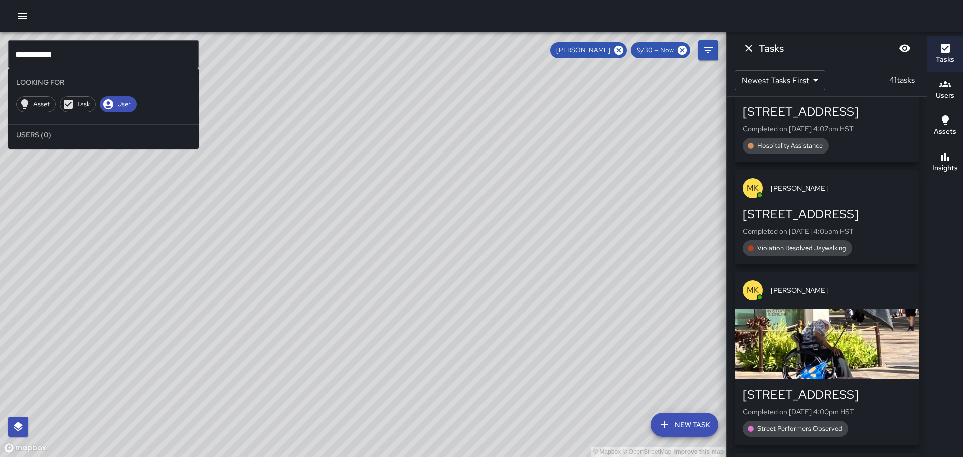
click at [98, 209] on div "© Mapbox © OpenStreetMap Improve this map" at bounding box center [363, 244] width 726 height 425
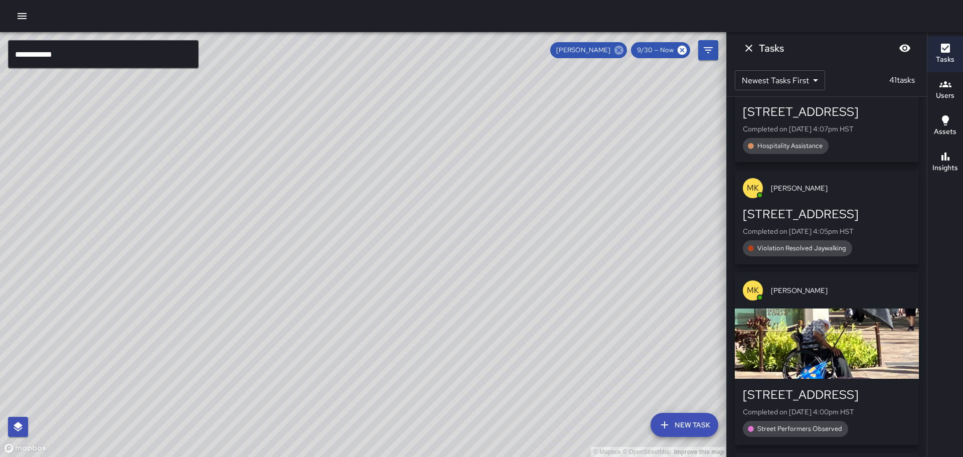
click at [621, 45] on icon at bounding box center [618, 50] width 11 height 11
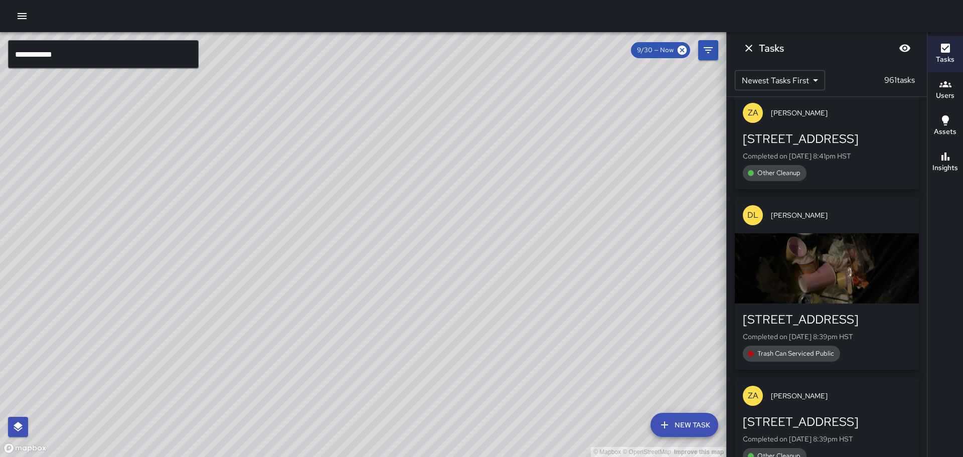
scroll to position [3880, 0]
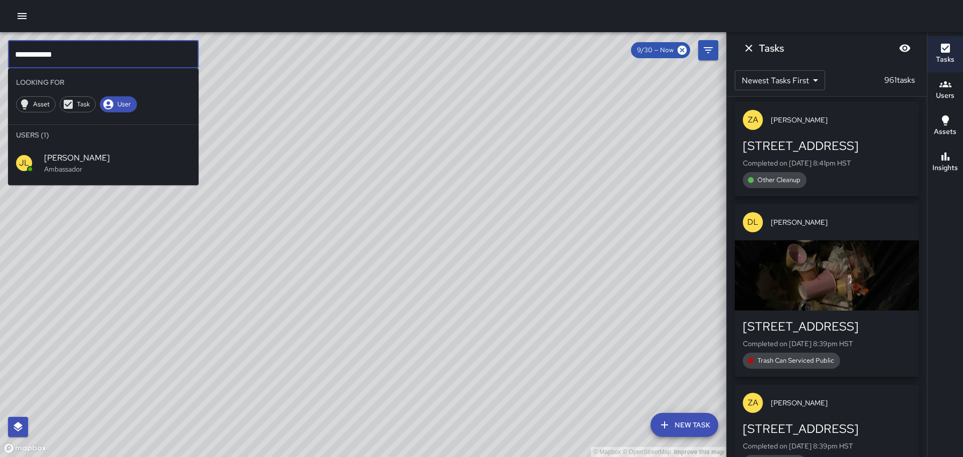
drag, startPoint x: 60, startPoint y: 54, endPoint x: 79, endPoint y: 62, distance: 20.9
click at [67, 59] on input "**********" at bounding box center [103, 54] width 191 height 28
click at [70, 102] on icon at bounding box center [68, 104] width 9 height 9
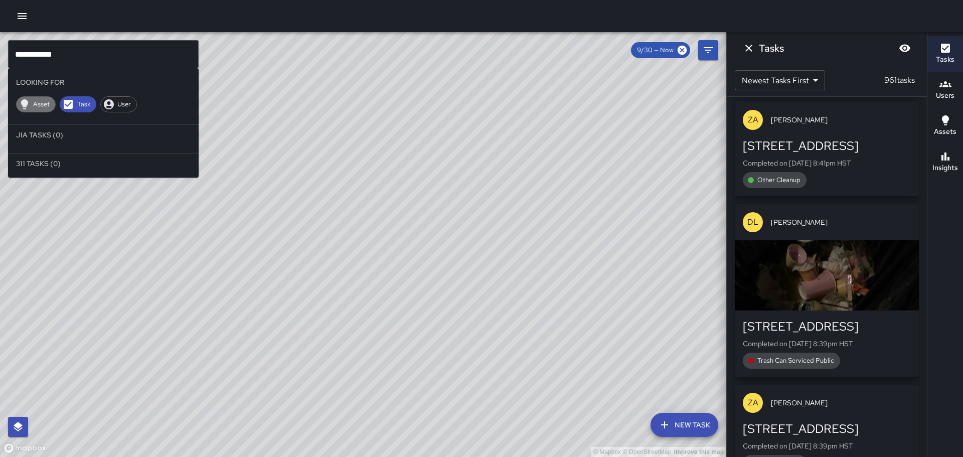
click at [40, 100] on span "Asset" at bounding box center [42, 104] width 28 height 10
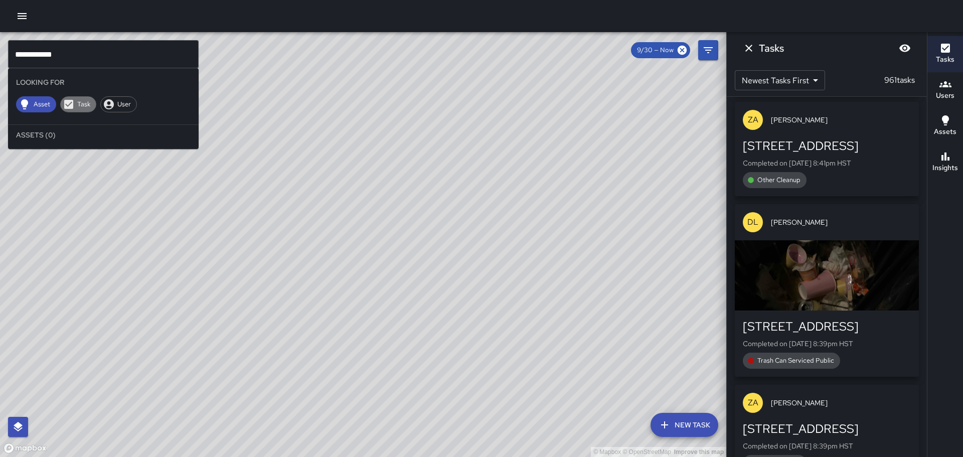
click at [92, 98] on div "Task" at bounding box center [78, 104] width 36 height 16
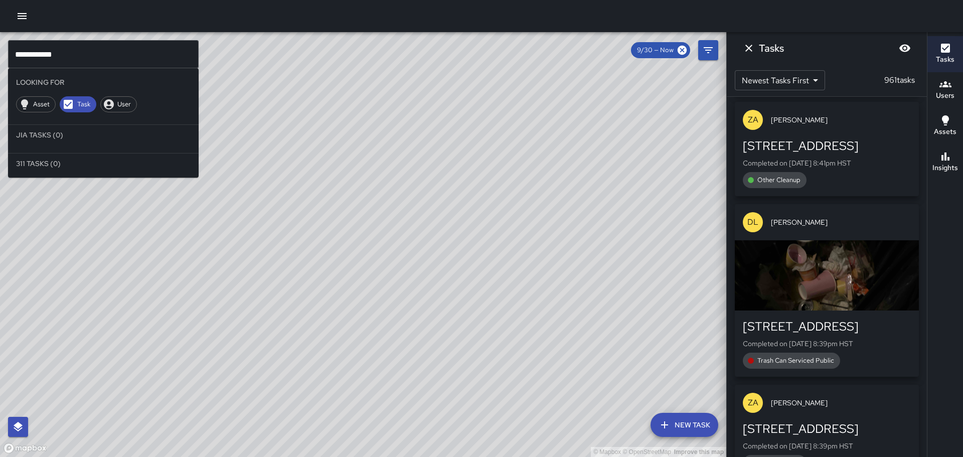
click at [52, 136] on li "Jia Tasks (0)" at bounding box center [103, 135] width 191 height 20
drag, startPoint x: 79, startPoint y: 56, endPoint x: 145, endPoint y: 75, distance: 68.9
click at [88, 58] on input "**********" at bounding box center [103, 54] width 191 height 28
type input "*"
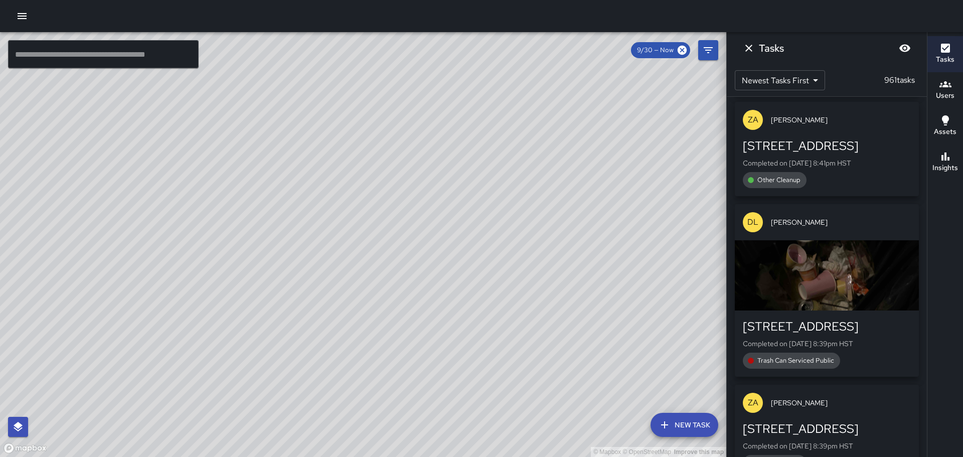
drag, startPoint x: 275, startPoint y: 287, endPoint x: 281, endPoint y: 182, distance: 104.5
click at [275, 202] on div "© Mapbox © OpenStreetMap Improve this map [PERSON_NAME] [STREET_ADDRESS] Comple…" at bounding box center [363, 244] width 726 height 425
click at [311, 332] on div "© Mapbox © OpenStreetMap Improve this map JL [PERSON_NAME] Ambassador Tasks 41 …" at bounding box center [363, 244] width 726 height 425
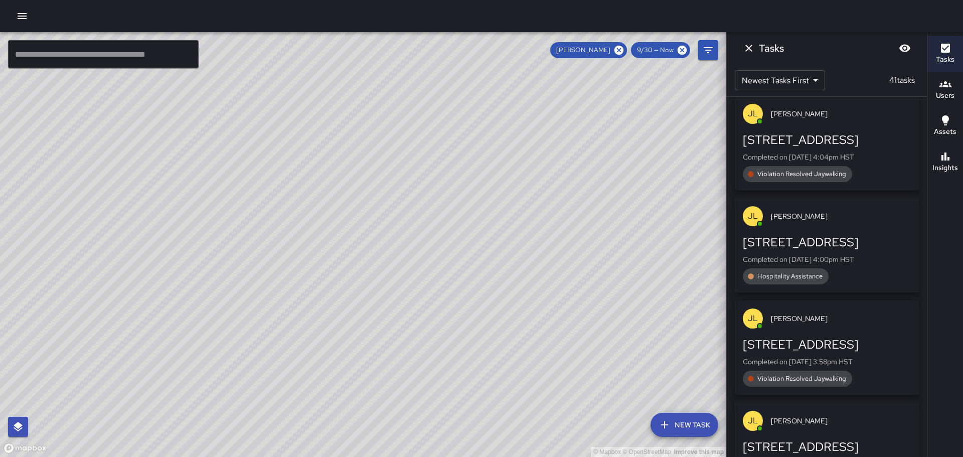
drag, startPoint x: 544, startPoint y: 281, endPoint x: 405, endPoint y: 119, distance: 213.7
click at [406, 116] on div "© Mapbox © OpenStreetMap Improve this map" at bounding box center [363, 244] width 726 height 425
drag, startPoint x: 346, startPoint y: 177, endPoint x: 406, endPoint y: 247, distance: 91.4
click at [402, 247] on div "© Mapbox © OpenStreetMap Improve this map" at bounding box center [363, 244] width 726 height 425
click at [621, 46] on icon at bounding box center [618, 50] width 9 height 9
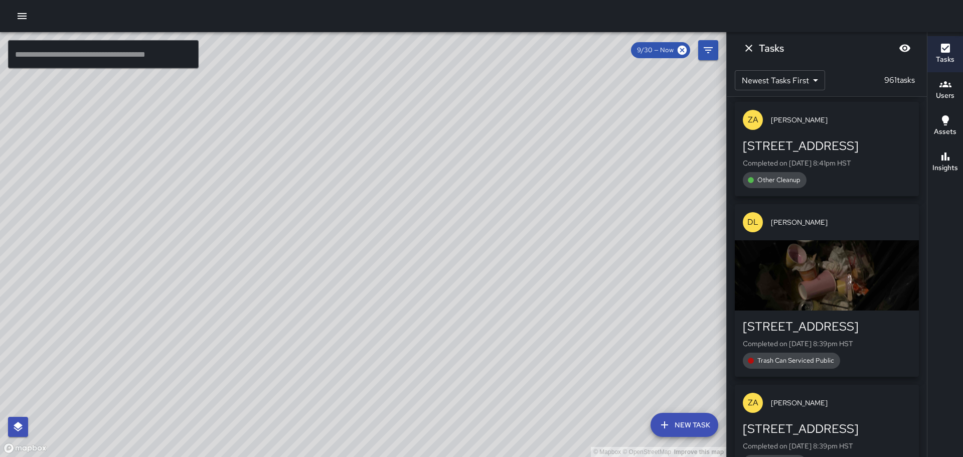
click at [252, 77] on div "© Mapbox © OpenStreetMap Improve this map MK [PERSON_NAME] Ambassador Tasks 41 …" at bounding box center [363, 244] width 726 height 425
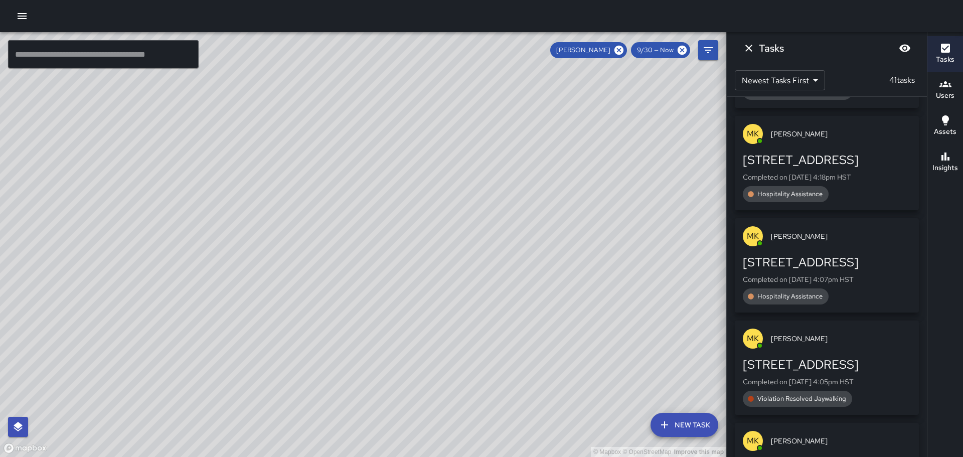
drag, startPoint x: 384, startPoint y: 140, endPoint x: 476, endPoint y: 256, distance: 147.7
click at [425, 215] on div "© Mapbox © OpenStreetMap Improve this map" at bounding box center [363, 244] width 726 height 425
drag, startPoint x: 572, startPoint y: 260, endPoint x: 514, endPoint y: 189, distance: 91.7
click at [514, 189] on div "© Mapbox © OpenStreetMap Improve this map" at bounding box center [363, 244] width 726 height 425
drag, startPoint x: 151, startPoint y: 186, endPoint x: 456, endPoint y: 276, distance: 318.4
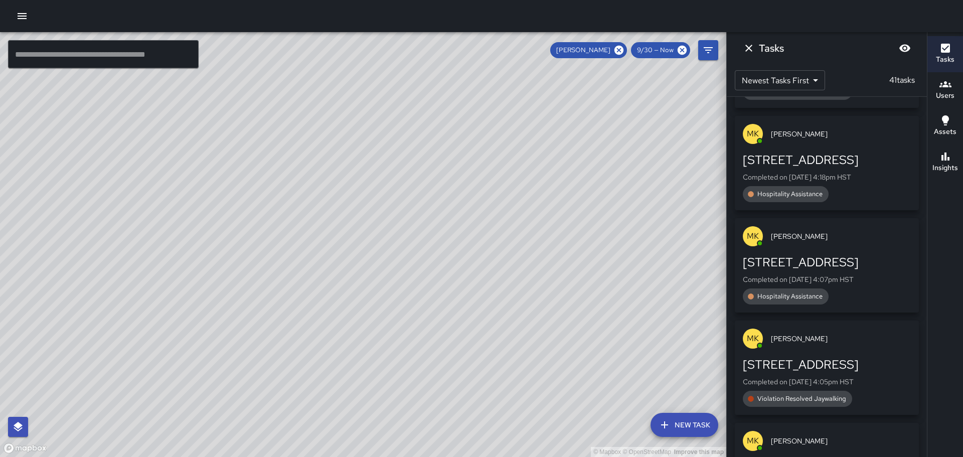
click at [449, 277] on div "© Mapbox © OpenStreetMap Improve this map" at bounding box center [363, 244] width 726 height 425
drag, startPoint x: 237, startPoint y: 149, endPoint x: 403, endPoint y: 263, distance: 201.2
click at [402, 268] on div "© Mapbox © OpenStreetMap Improve this map" at bounding box center [363, 244] width 726 height 425
click at [751, 45] on icon "Dismiss" at bounding box center [748, 48] width 12 height 12
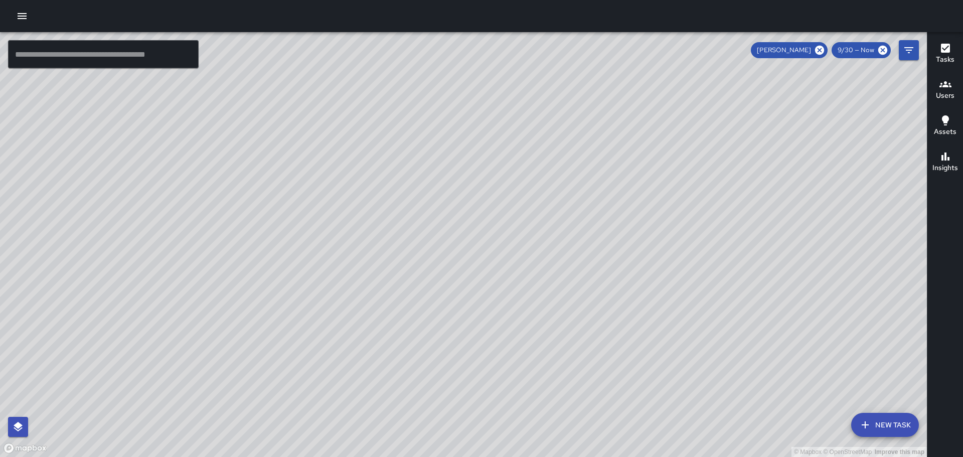
click at [945, 155] on icon "button" at bounding box center [945, 156] width 8 height 8
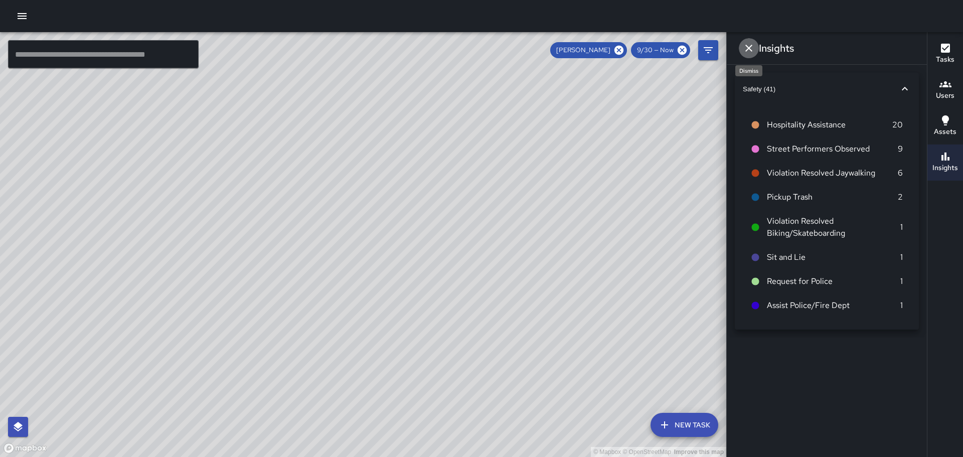
click at [746, 48] on icon "Dismiss" at bounding box center [748, 48] width 12 height 12
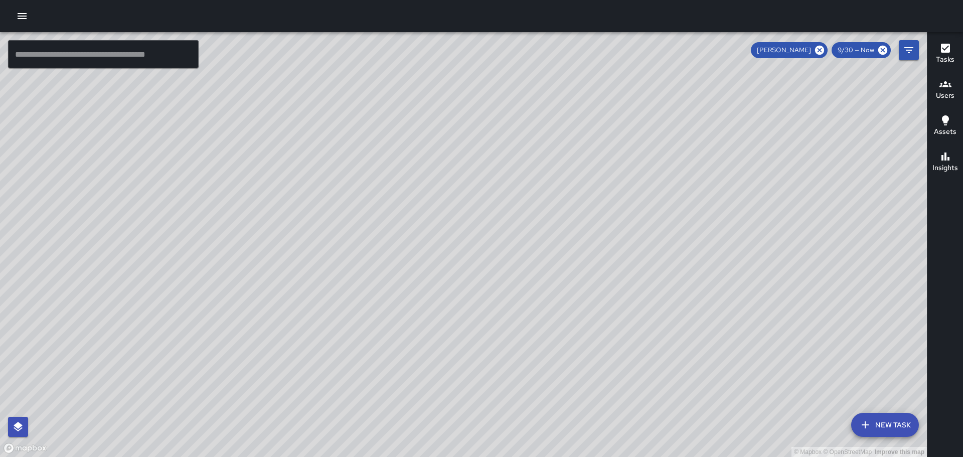
click at [948, 123] on icon "button" at bounding box center [945, 120] width 12 height 12
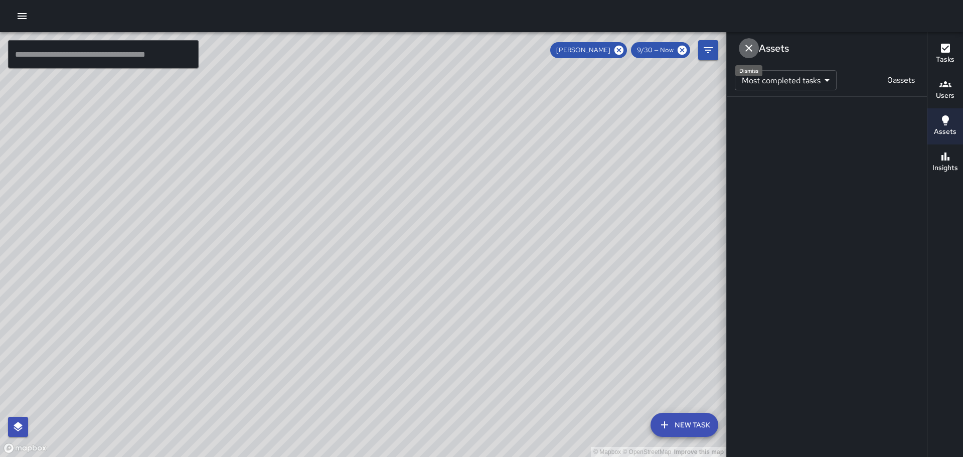
click at [748, 47] on icon "Dismiss" at bounding box center [748, 48] width 12 height 12
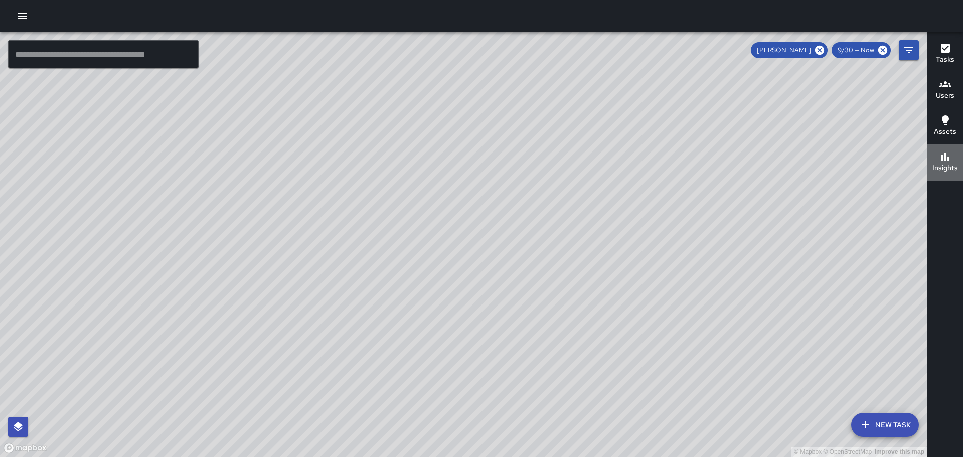
click at [945, 159] on icon "button" at bounding box center [945, 156] width 8 height 8
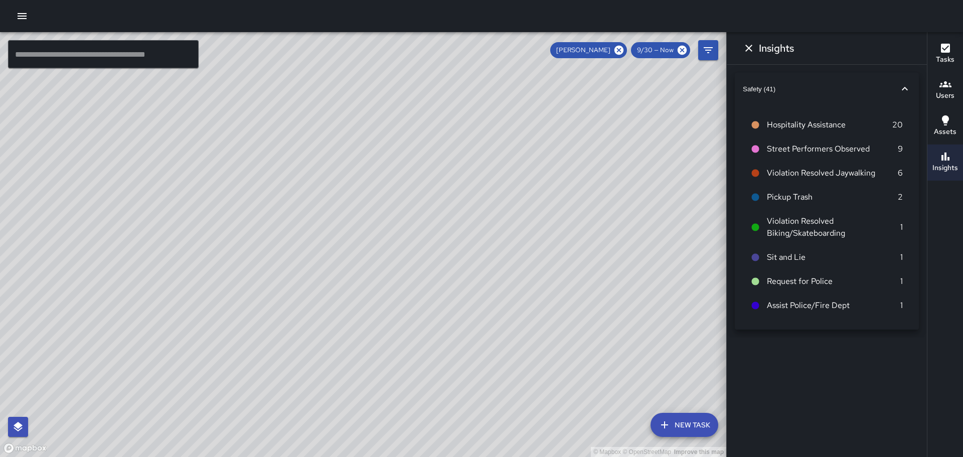
click at [756, 257] on icon at bounding box center [756, 258] width 8 height 8
click at [900, 257] on p "1" at bounding box center [901, 257] width 3 height 12
click at [754, 254] on icon at bounding box center [756, 258] width 8 height 8
click at [758, 259] on icon at bounding box center [756, 258] width 8 height 8
click at [905, 87] on icon "button" at bounding box center [904, 89] width 6 height 4
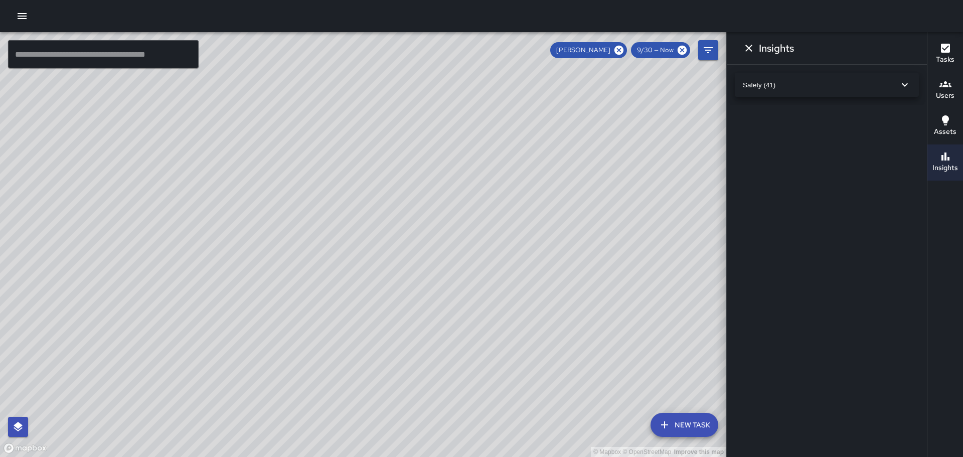
click at [907, 85] on icon "button" at bounding box center [904, 85] width 12 height 12
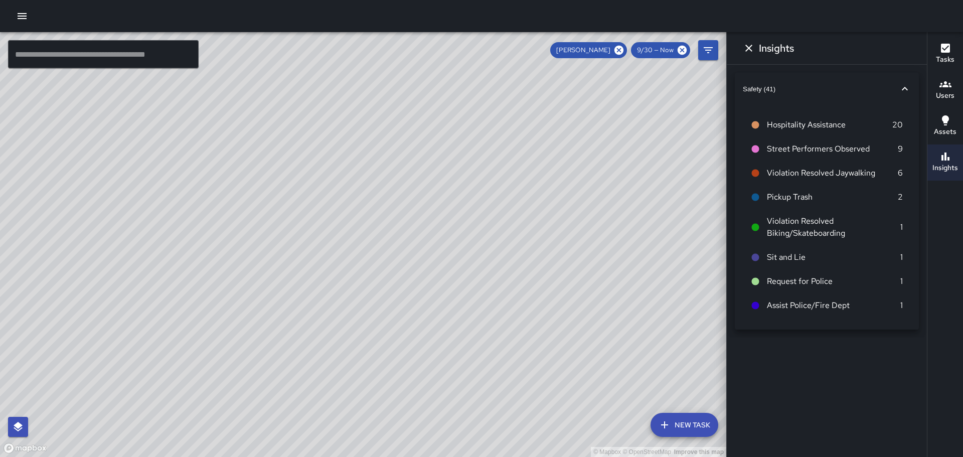
drag, startPoint x: 621, startPoint y: 47, endPoint x: 614, endPoint y: 48, distance: 7.2
click at [622, 47] on icon at bounding box center [618, 50] width 9 height 9
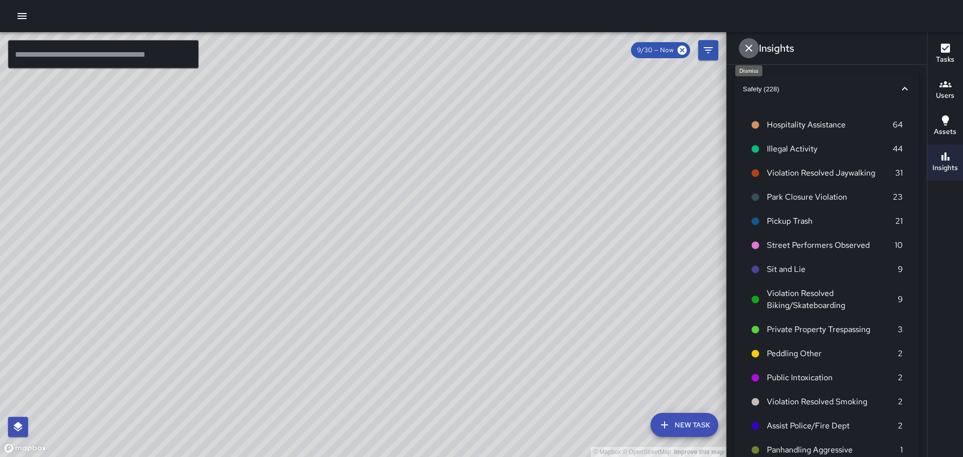
click at [748, 49] on icon "Dismiss" at bounding box center [748, 48] width 7 height 7
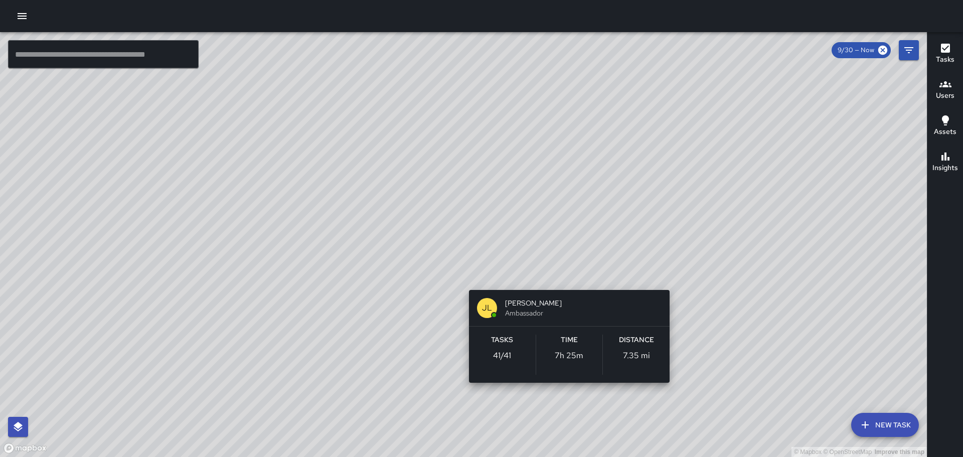
click at [566, 278] on div "© Mapbox © OpenStreetMap Improve this map JL [PERSON_NAME] Ambassador Tasks 41 …" at bounding box center [463, 244] width 926 height 425
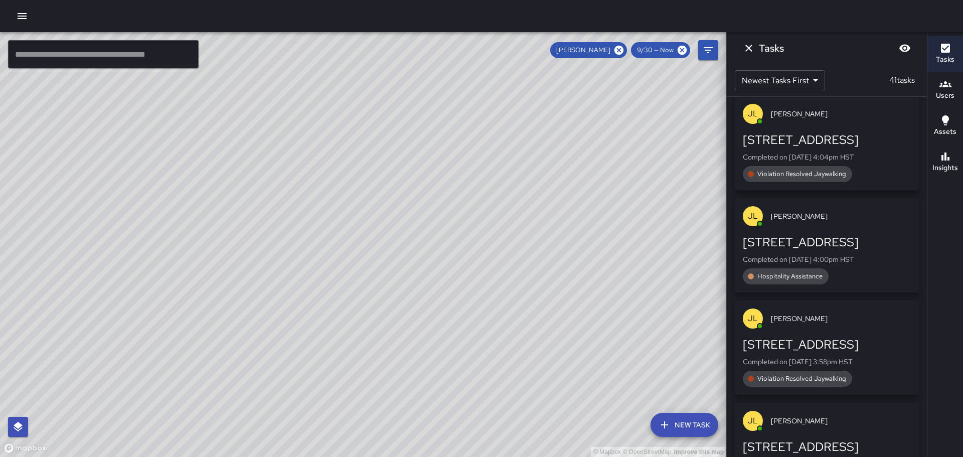
click at [947, 158] on icon "button" at bounding box center [945, 156] width 12 height 12
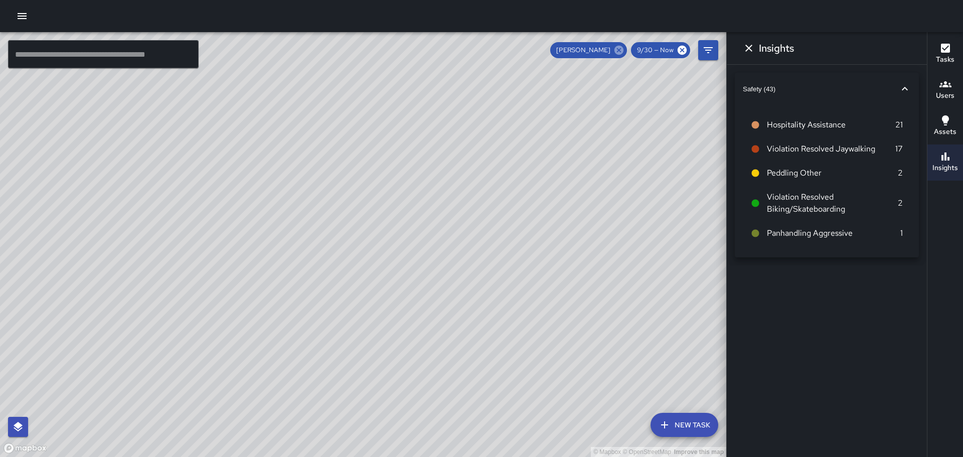
click at [622, 49] on icon at bounding box center [618, 50] width 11 height 11
